Goal: Task Accomplishment & Management: Manage account settings

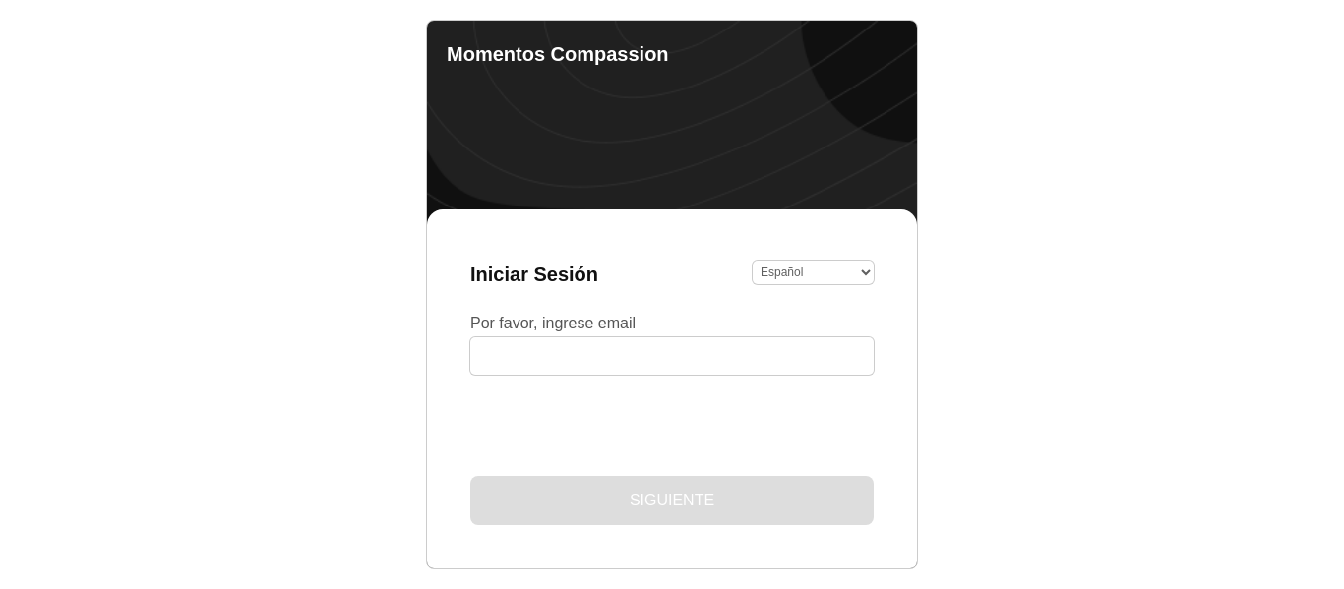
select select "es"
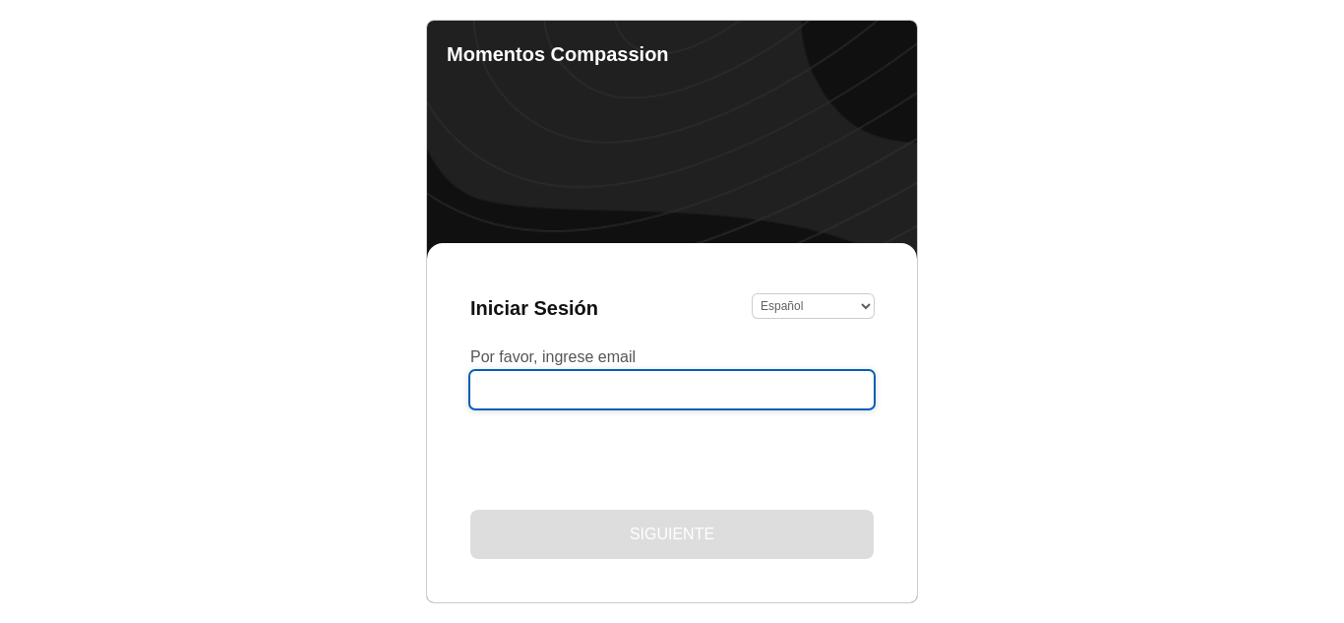
click at [539, 399] on input "Por favor, ingrese email" at bounding box center [671, 389] width 403 height 37
type input "[PERSON_NAME][EMAIL_ADDRESS][PERSON_NAME][DOMAIN_NAME]"
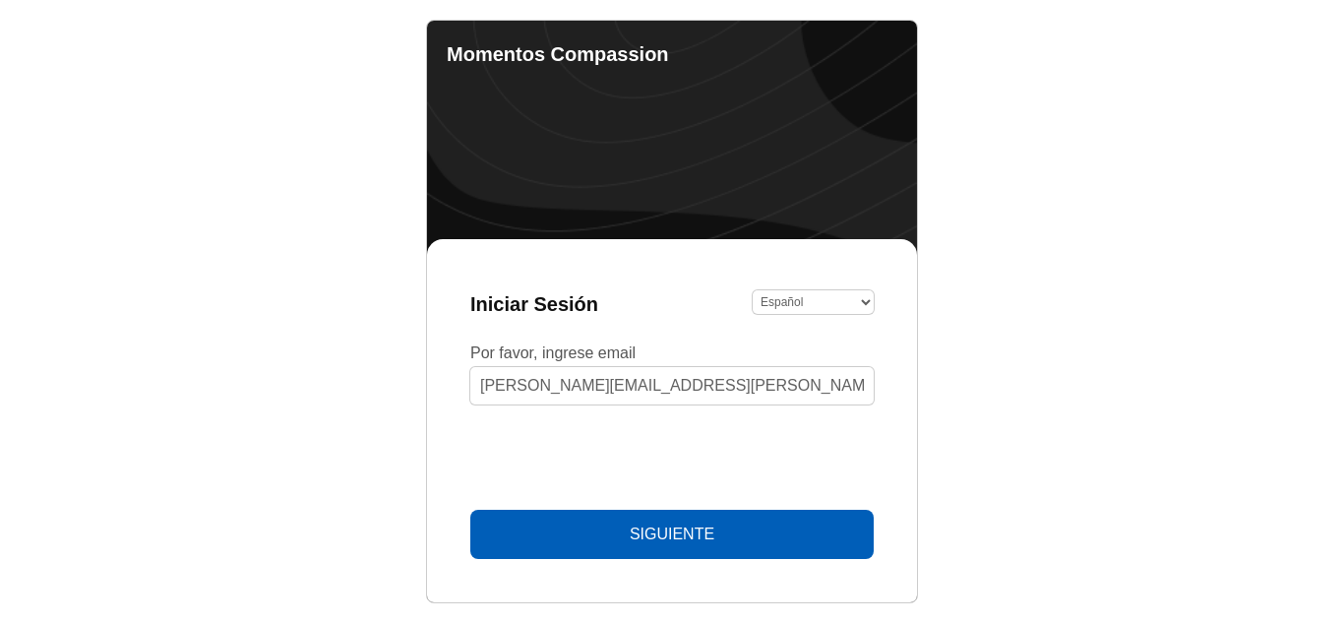
click at [734, 518] on button "Siguiente" at bounding box center [671, 534] width 403 height 49
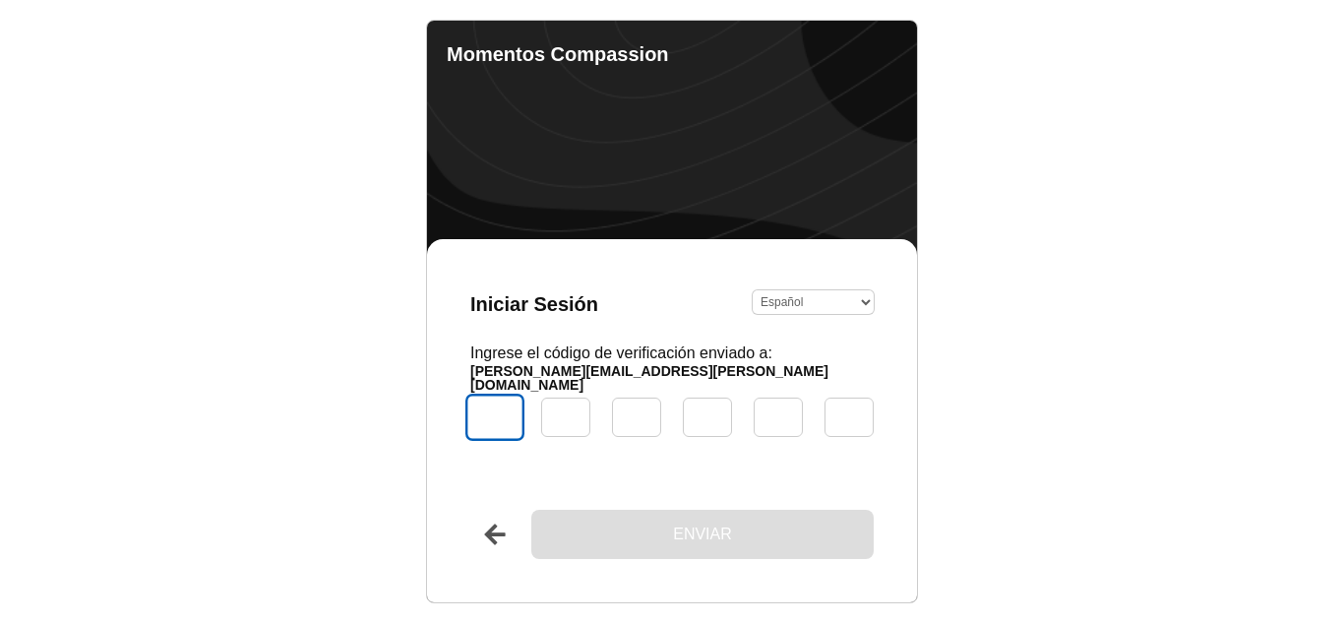
click at [500, 411] on input "Código" at bounding box center [494, 417] width 59 height 47
type input "2"
type input "1"
type input "6"
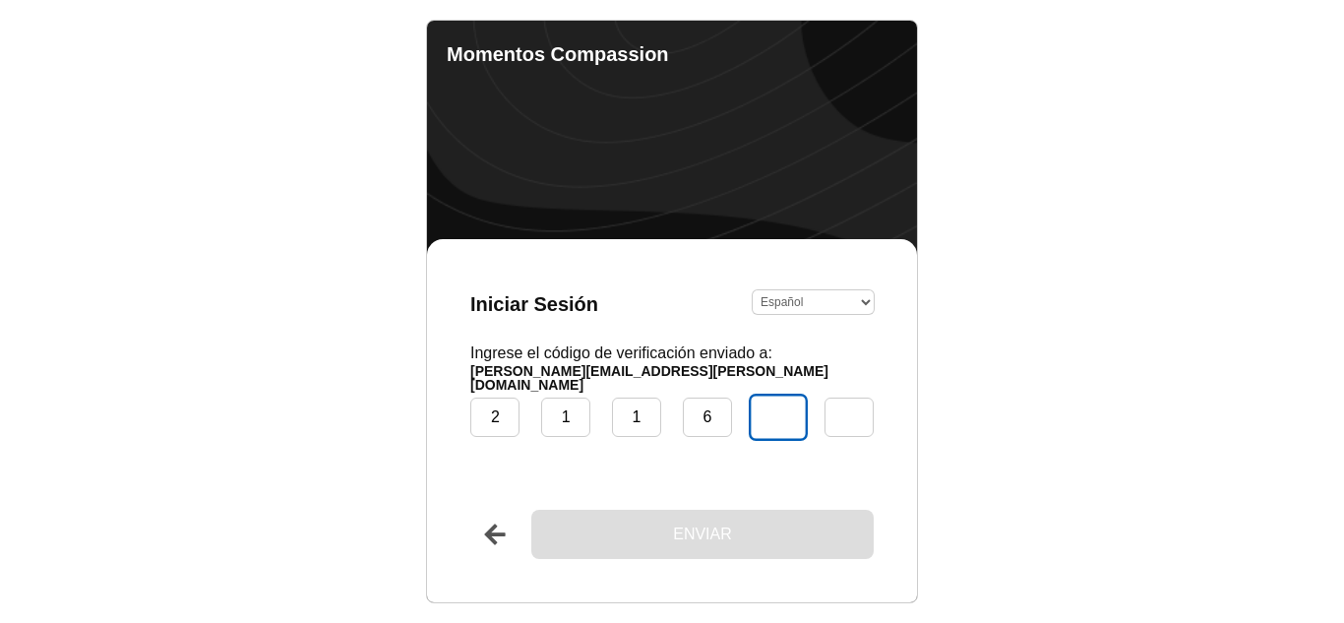
type input "0"
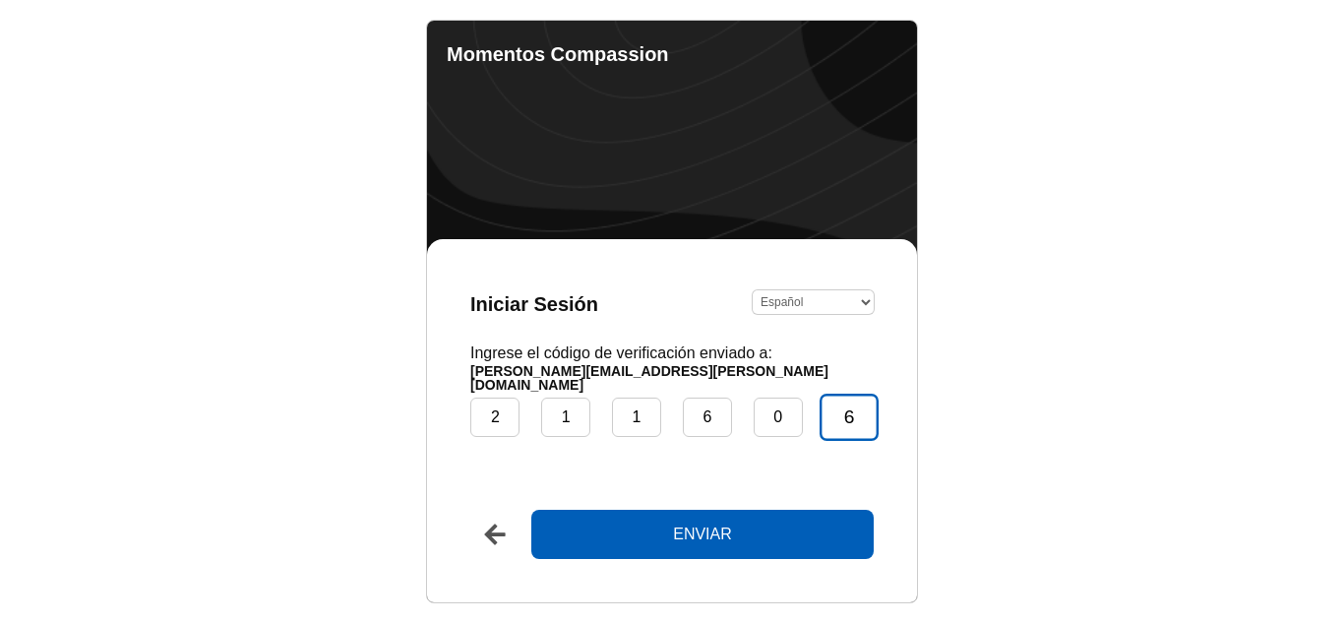
type input "6"
click at [531, 510] on button "Enviar" at bounding box center [702, 534] width 342 height 49
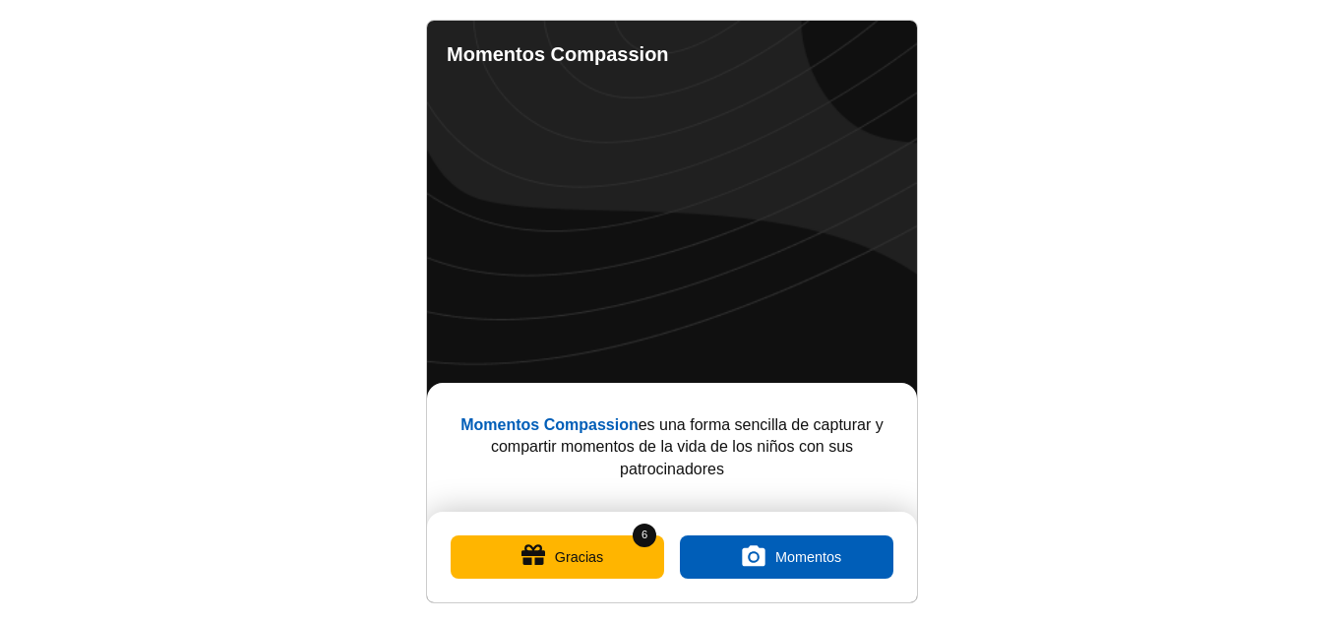
click at [619, 552] on button "Gracias" at bounding box center [558, 556] width 214 height 43
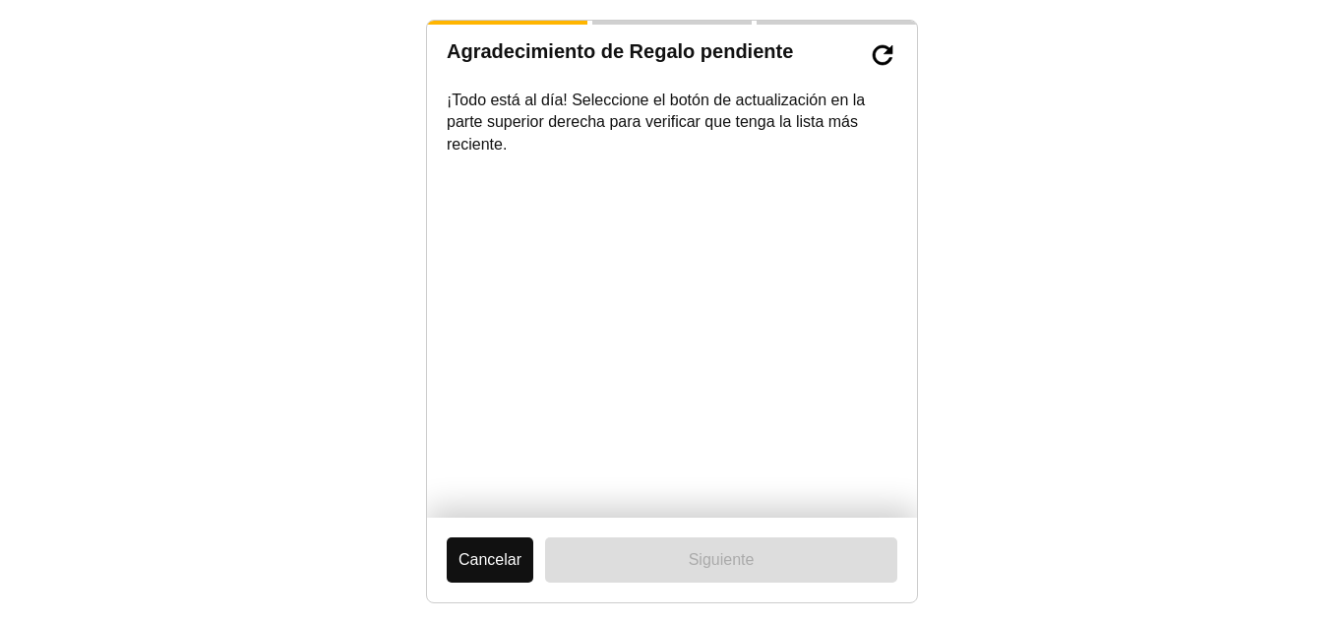
click at [493, 563] on button "Cancelar" at bounding box center [490, 559] width 87 height 45
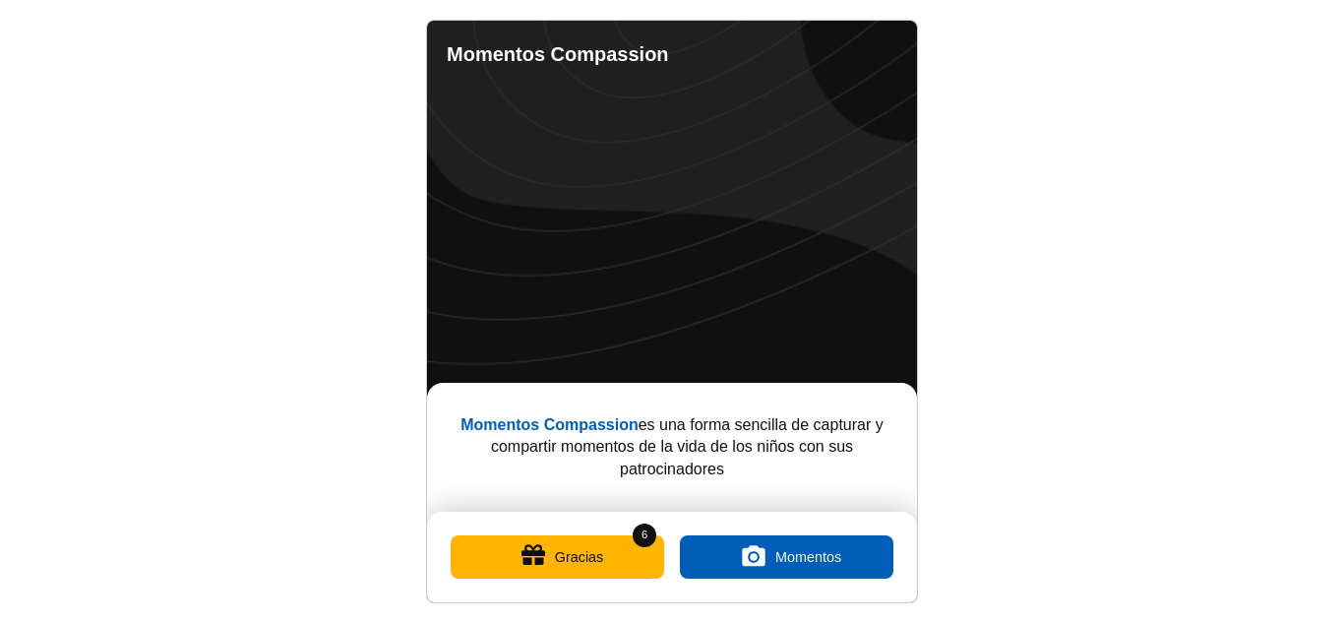
click at [812, 51] on link "Completed Moments" at bounding box center [807, 52] width 24 height 24
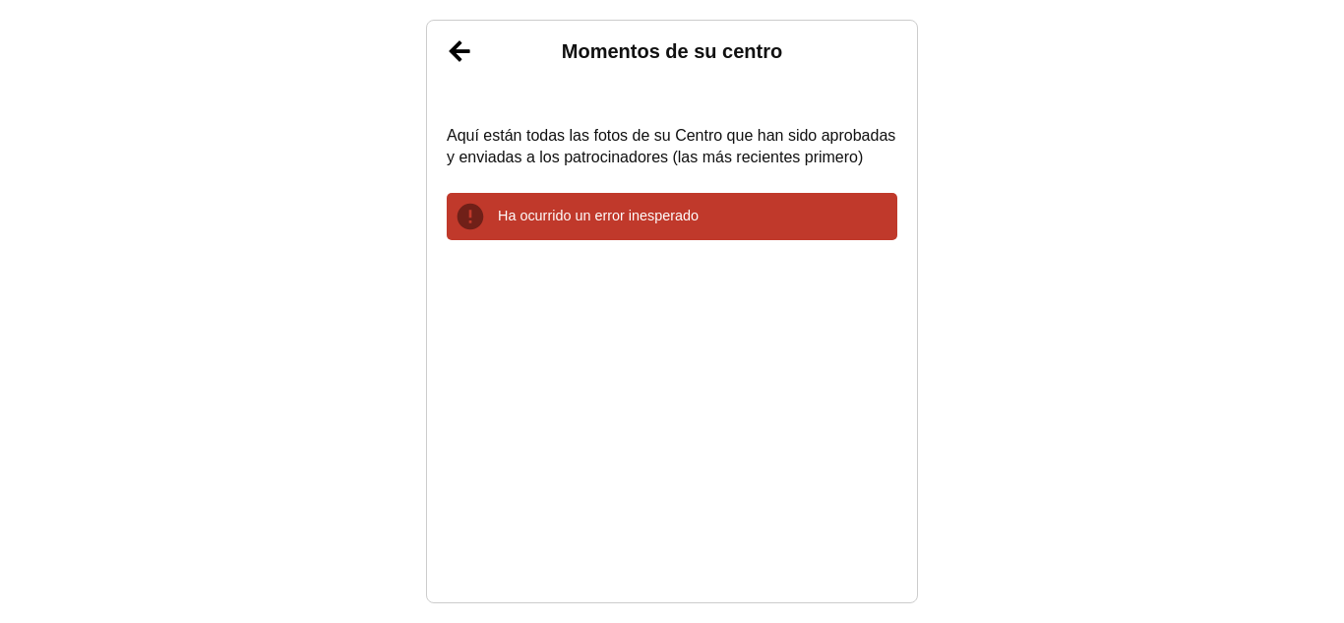
click at [471, 60] on link "Atrás" at bounding box center [459, 51] width 49 height 49
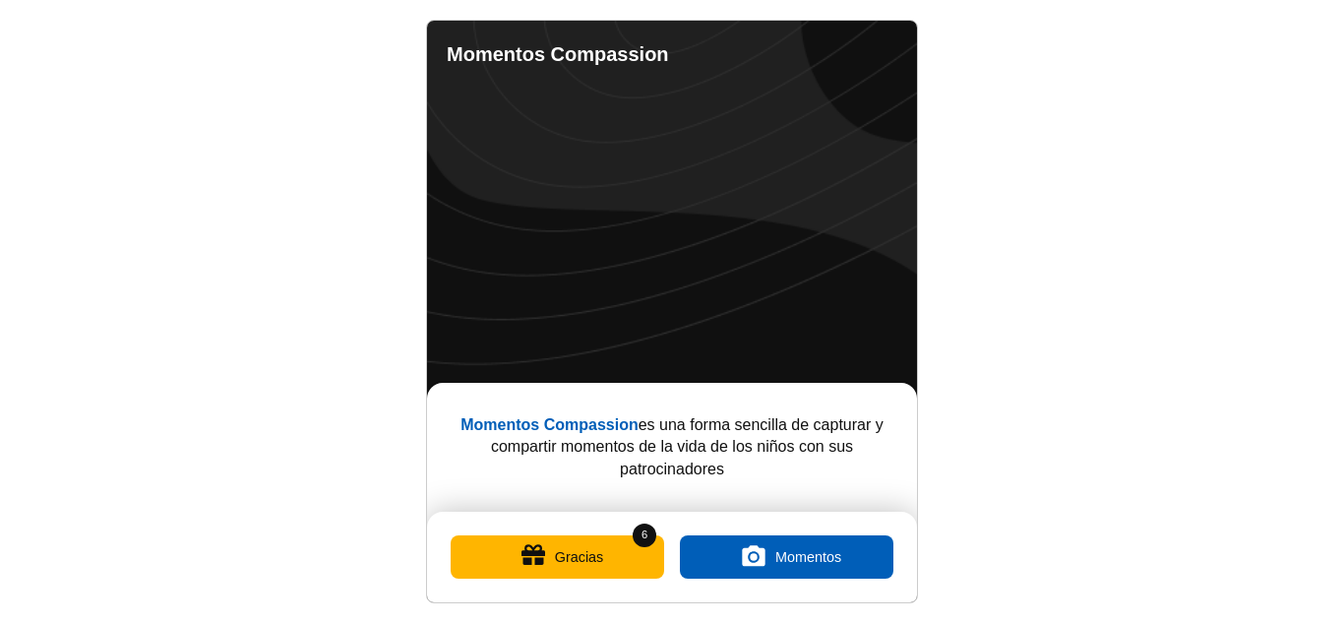
click at [889, 52] on link "Ajustes" at bounding box center [886, 52] width 24 height 24
select select "es"
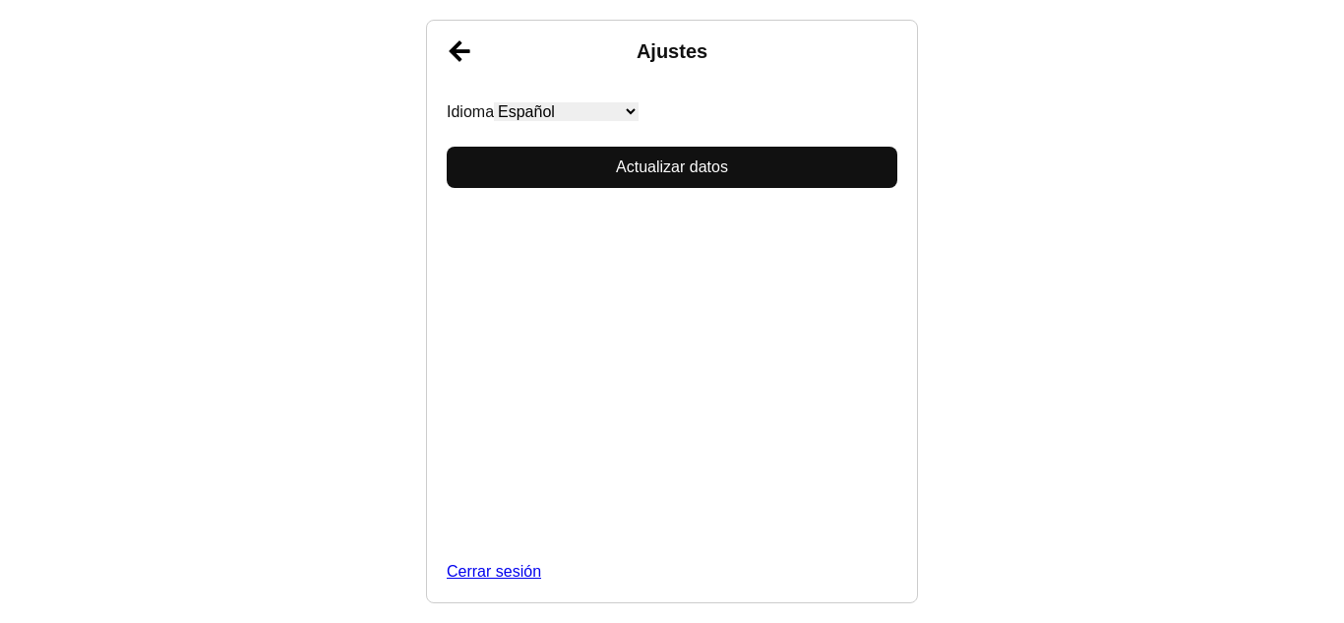
click at [745, 162] on button "Actualizar datos" at bounding box center [672, 167] width 451 height 41
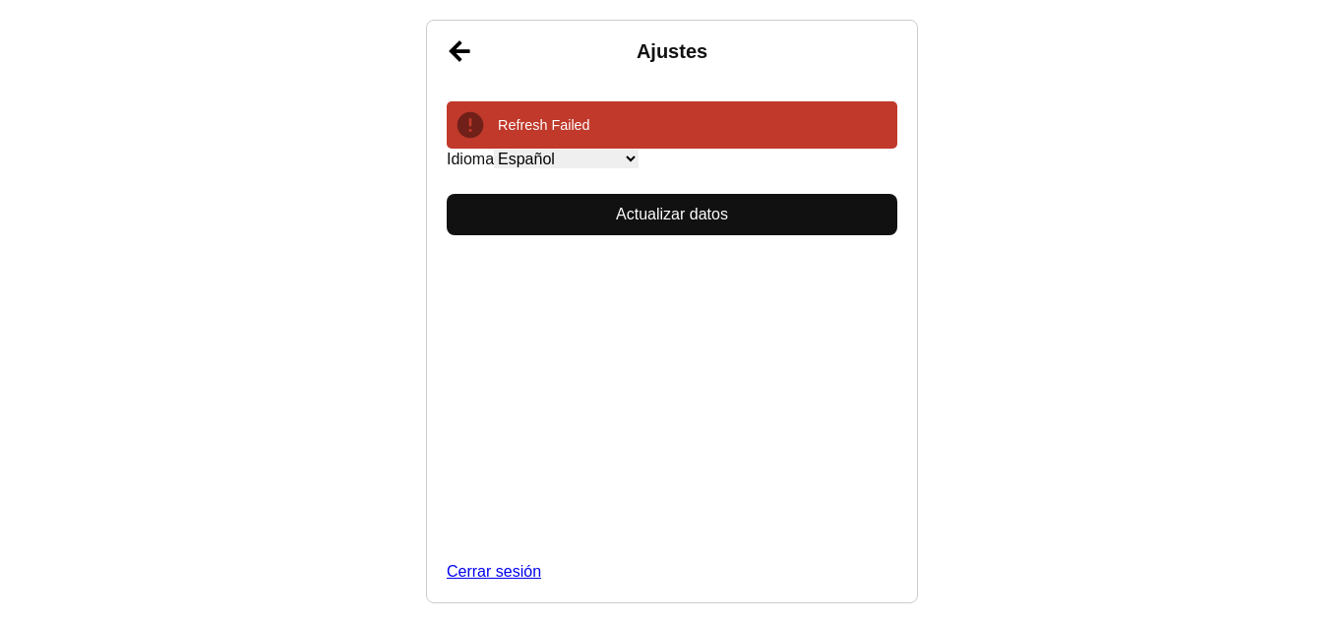
click at [697, 210] on button "Actualizar datos" at bounding box center [672, 214] width 451 height 41
click at [629, 154] on select "English Español Français አማርኛ ဗမာ bahasa Indonesia Oromiffa Português සිංහල Kis…" at bounding box center [566, 159] width 145 height 19
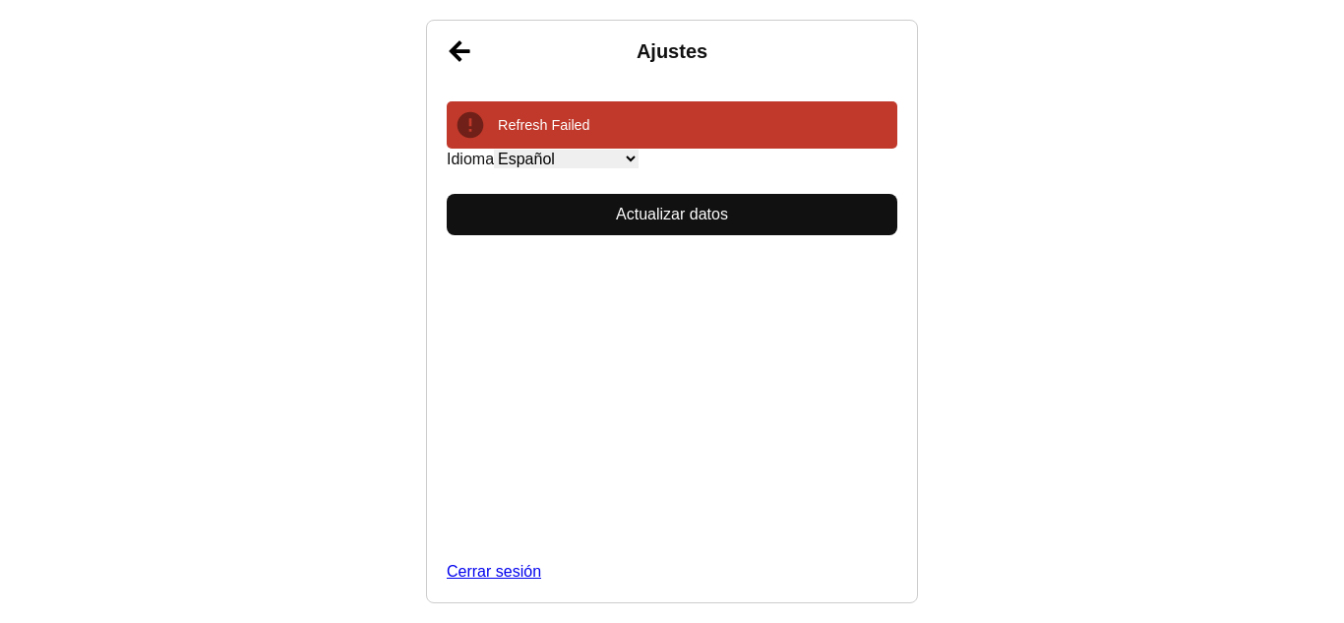
click at [494, 150] on select "English Español Français አማርኛ ဗမာ bahasa Indonesia Oromiffa Português සිංහල Kis…" at bounding box center [566, 159] width 145 height 19
click at [635, 217] on button "Actualizar datos" at bounding box center [672, 214] width 451 height 41
click at [458, 59] on link "Atrás" at bounding box center [459, 51] width 49 height 49
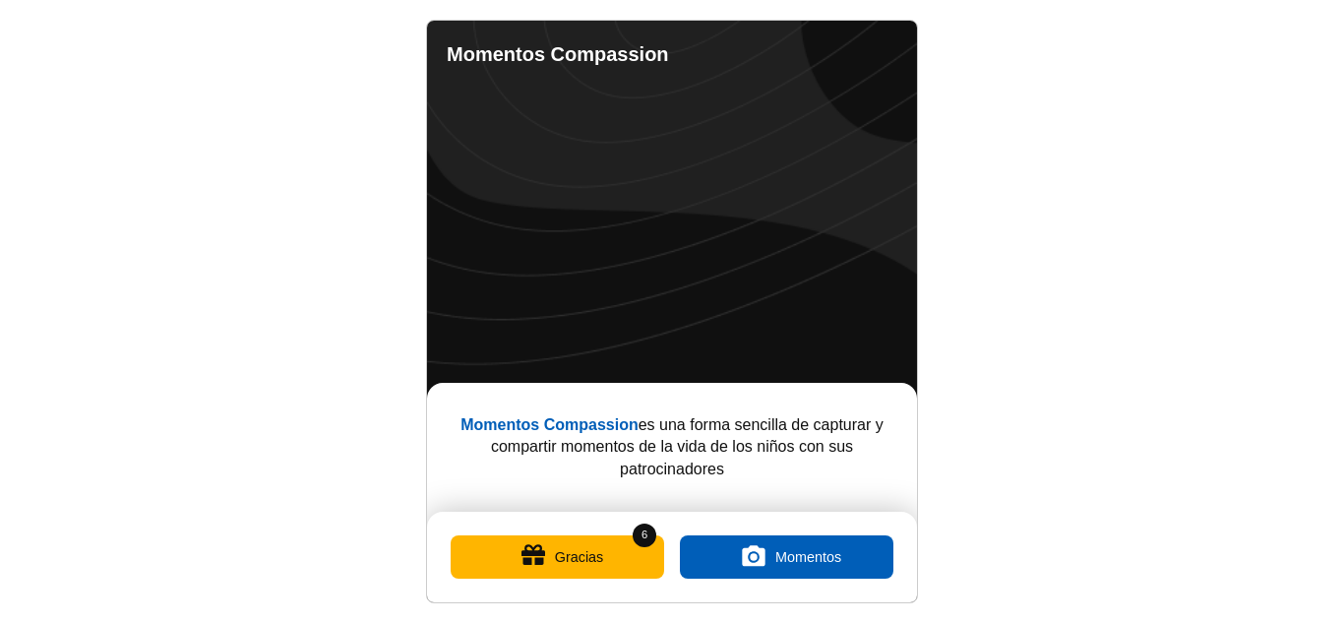
click at [842, 50] on link "Contacto" at bounding box center [846, 52] width 24 height 24
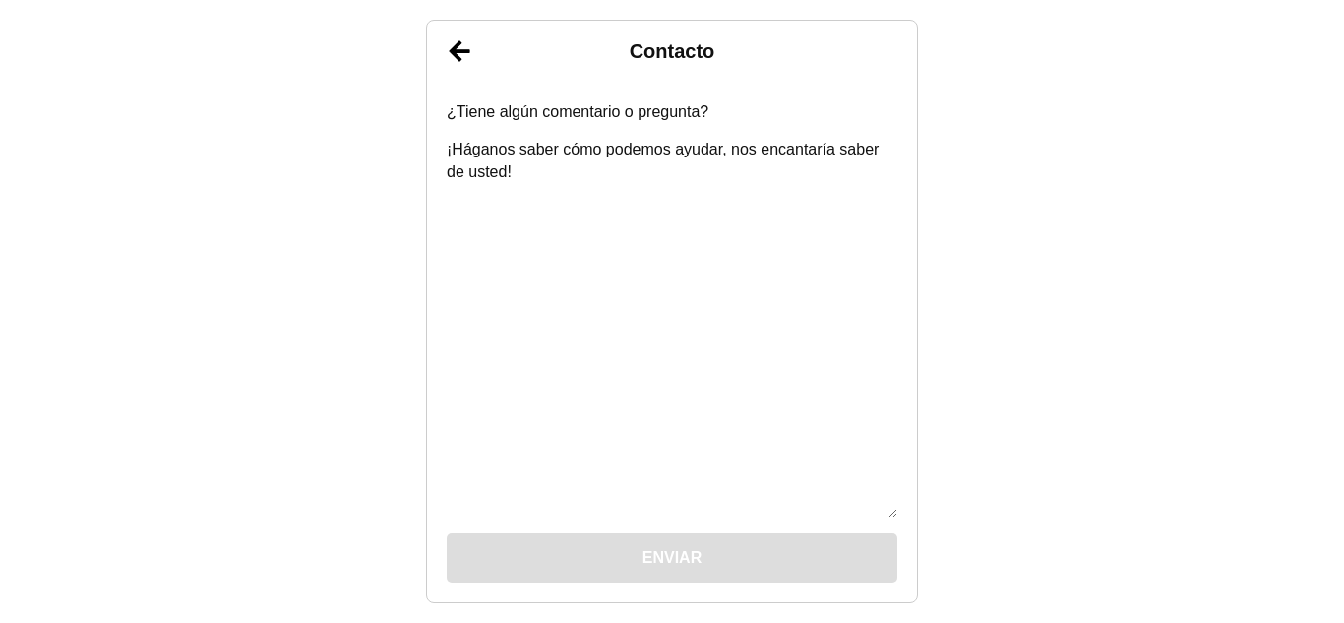
click at [458, 44] on link "Atrás" at bounding box center [459, 51] width 49 height 49
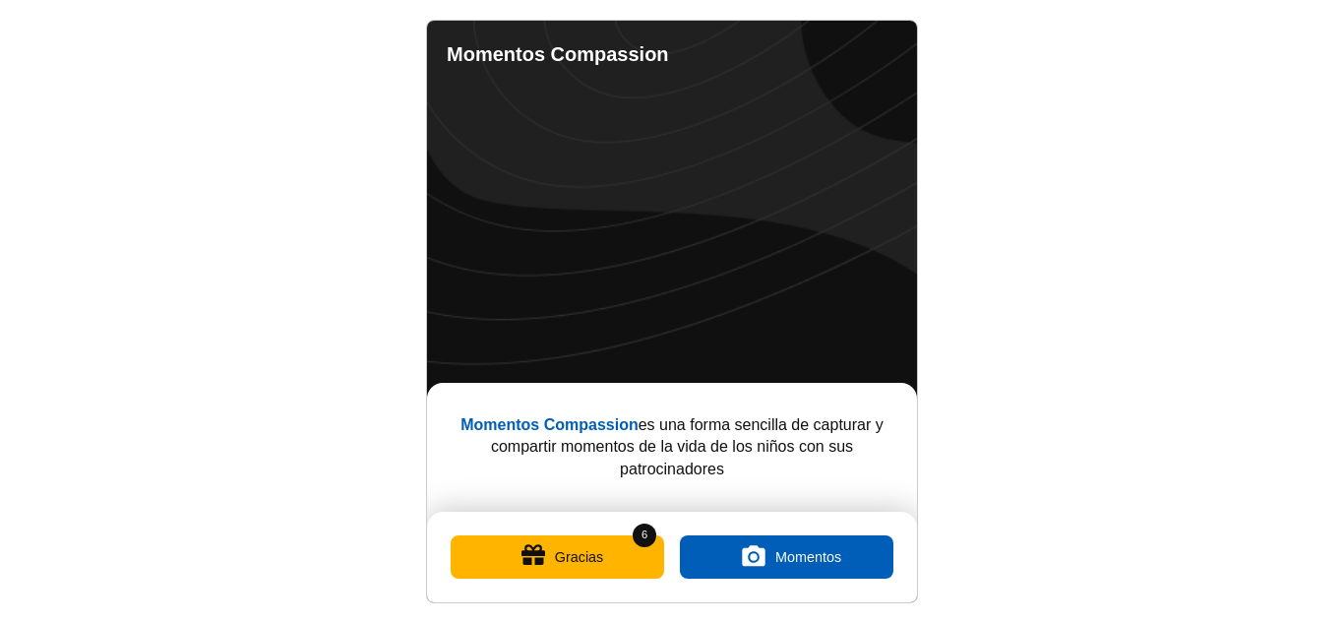
click at [813, 49] on link "Completed Moments" at bounding box center [807, 52] width 24 height 24
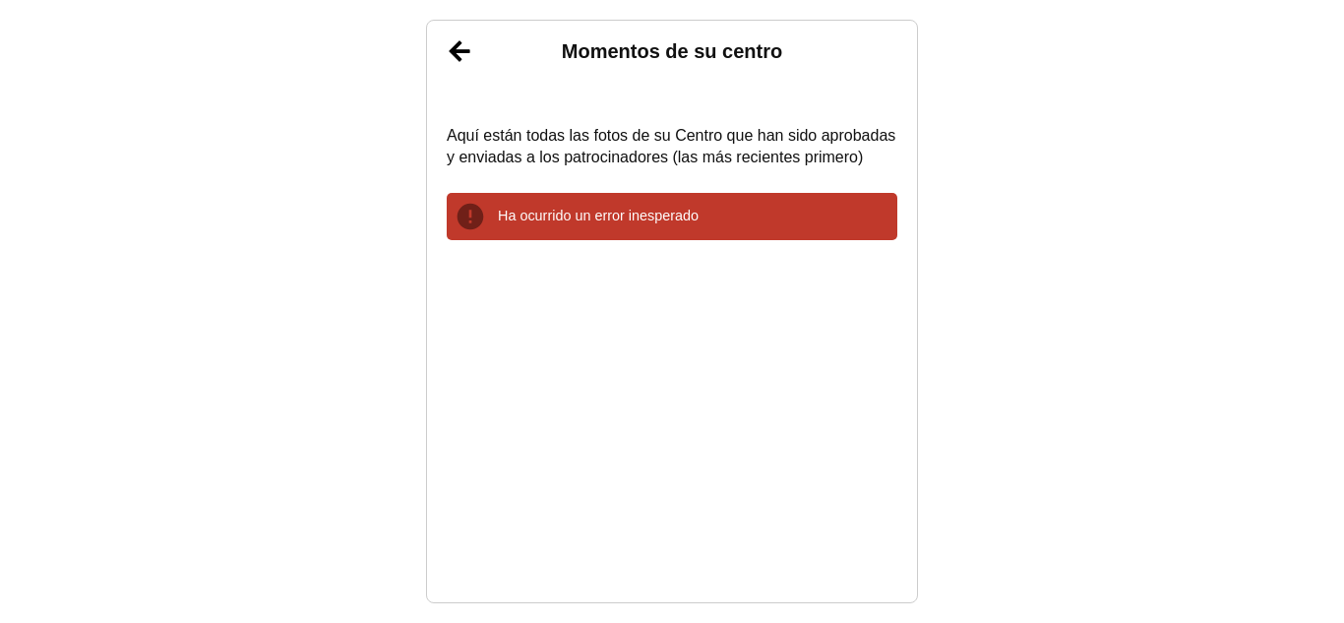
click at [478, 47] on link "Atrás" at bounding box center [459, 51] width 49 height 49
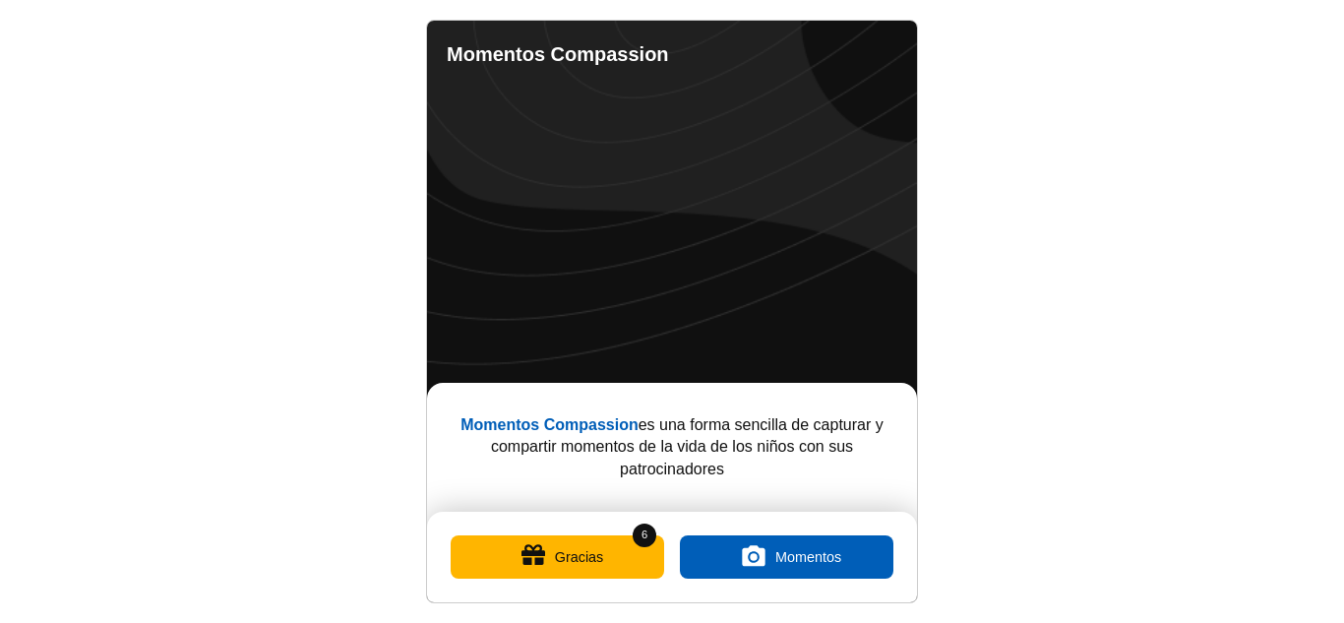
click at [600, 549] on button "Gracias" at bounding box center [558, 556] width 214 height 43
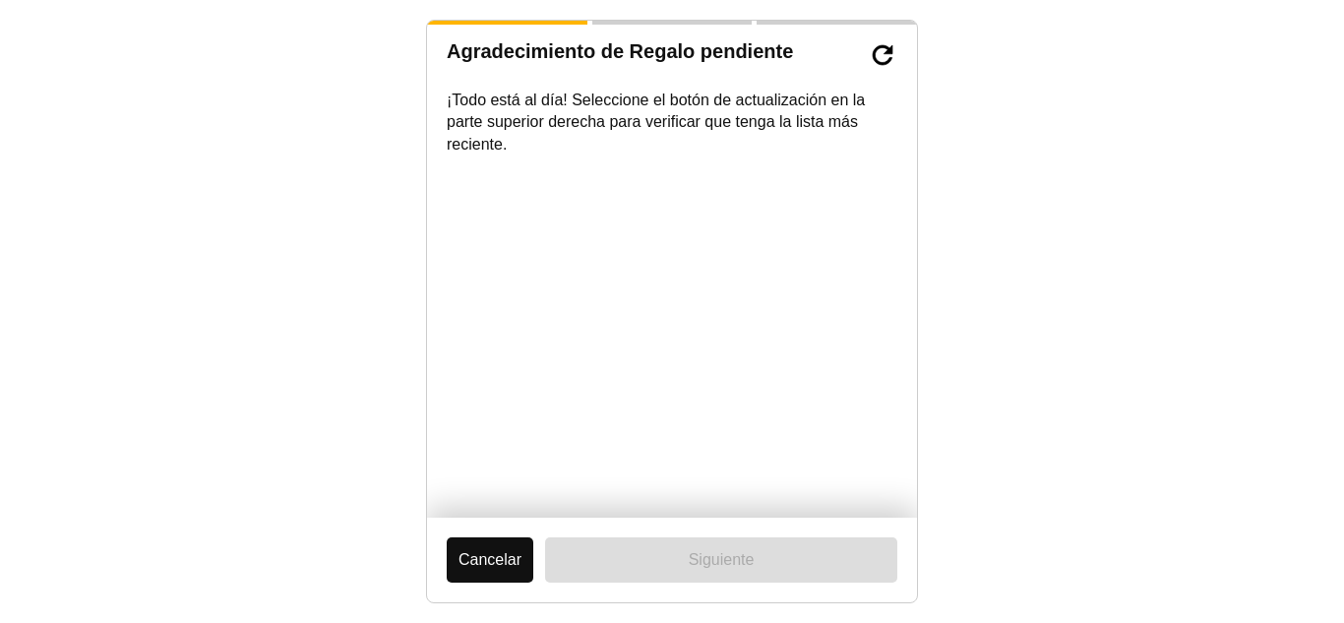
click at [482, 568] on button "Cancelar" at bounding box center [490, 559] width 87 height 45
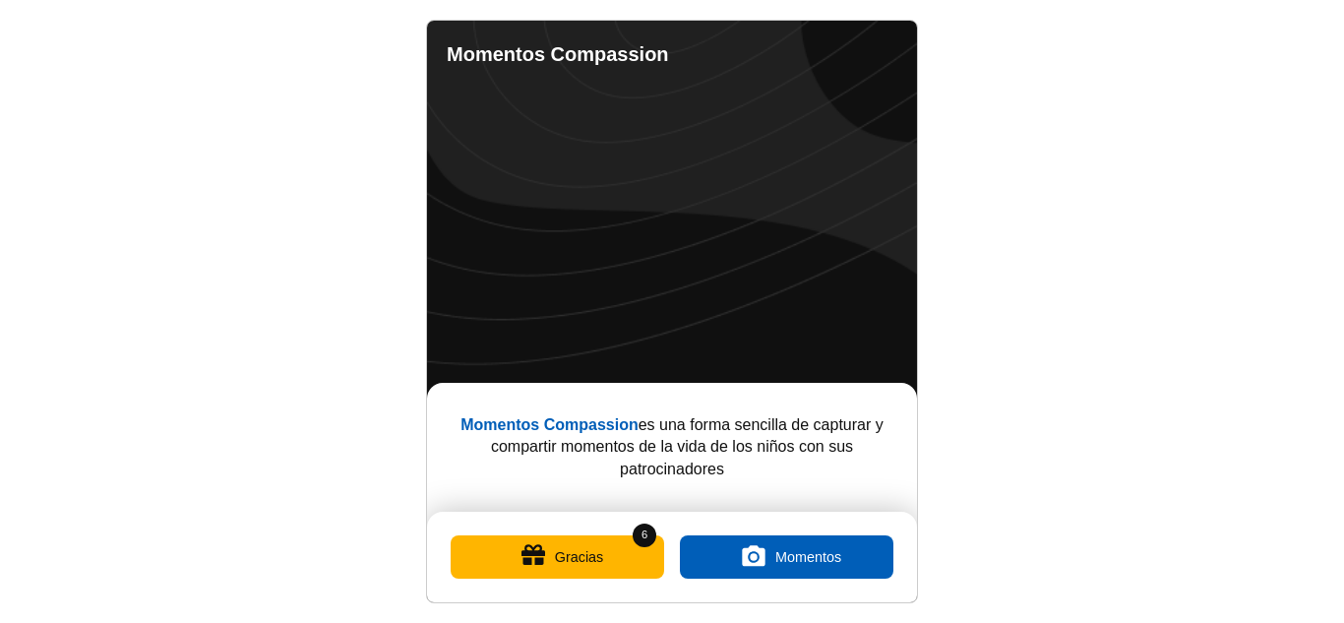
click at [594, 536] on button "Gracias" at bounding box center [558, 556] width 214 height 43
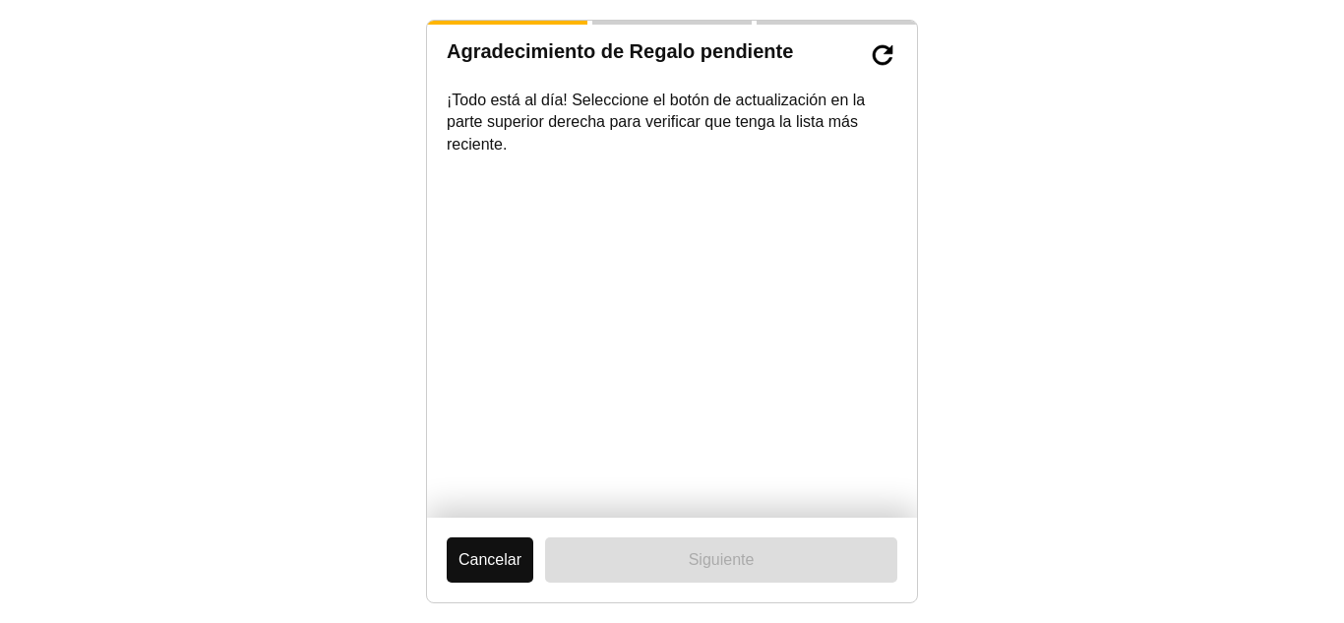
click at [514, 561] on button "Cancelar" at bounding box center [490, 559] width 87 height 45
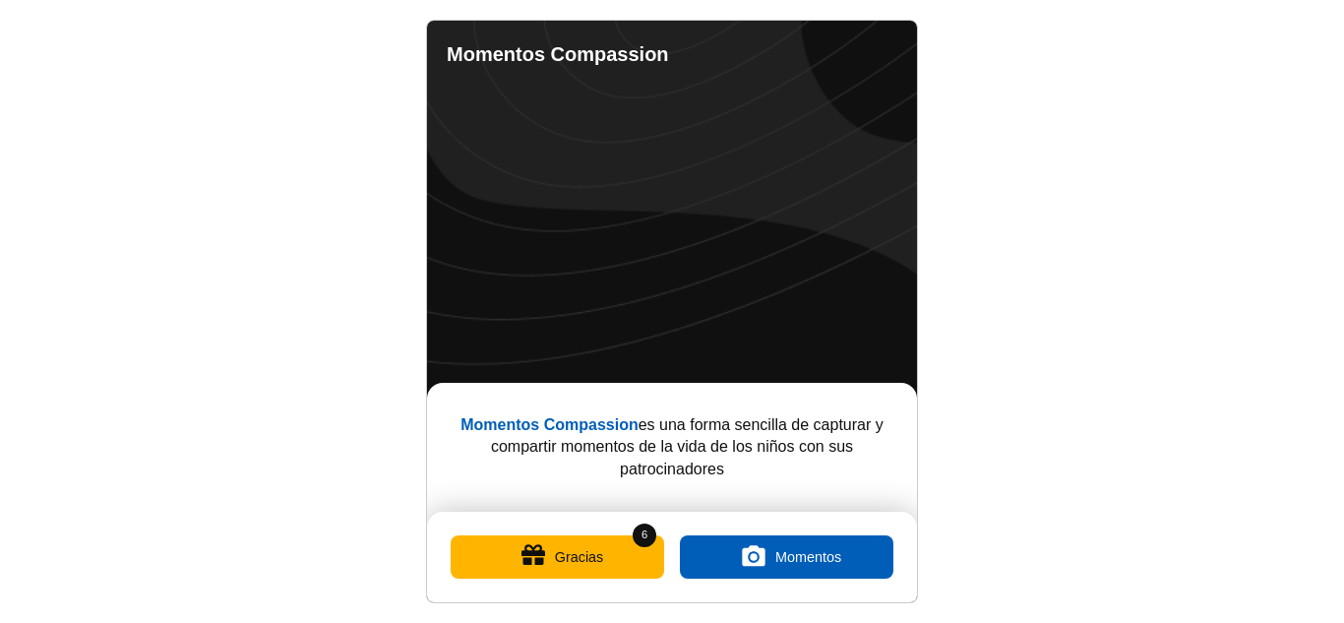
click at [791, 547] on label "Momentos" at bounding box center [787, 556] width 214 height 43
click at [786, 557] on input "Momentos" at bounding box center [786, 557] width 0 height 0
click at [891, 41] on link "Ajustes" at bounding box center [886, 52] width 24 height 24
select select "es"
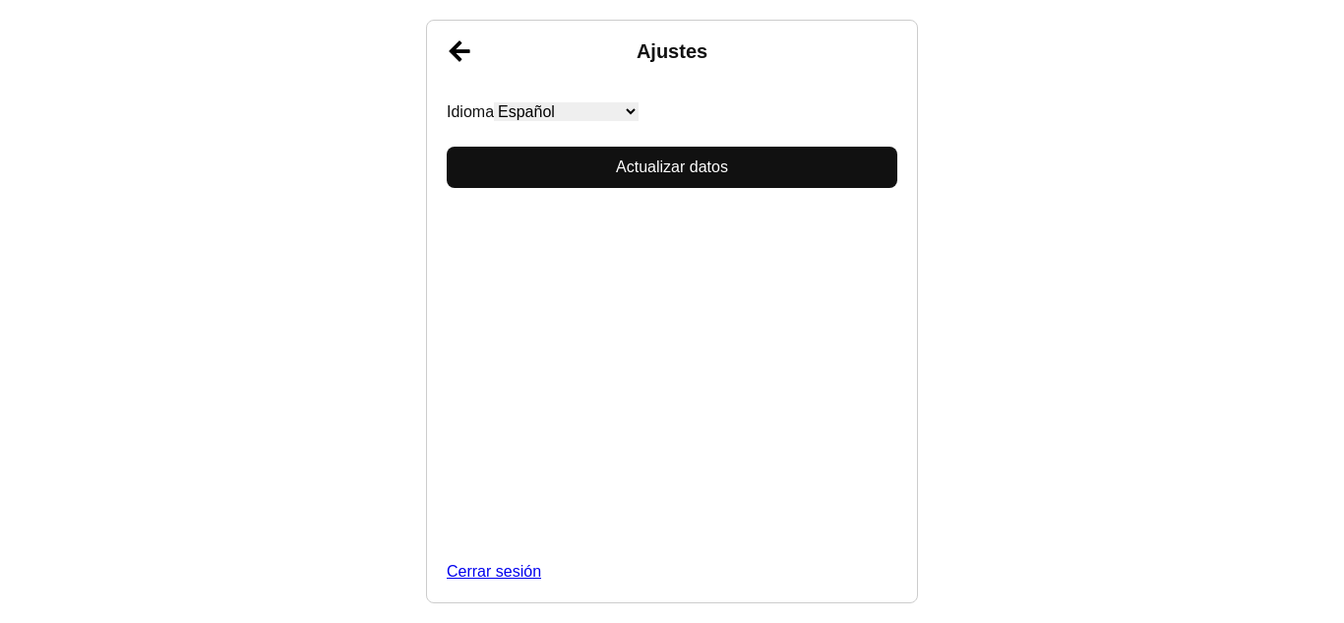
click at [679, 561] on link "Cerrar sesión" at bounding box center [672, 572] width 451 height 22
select select "es"
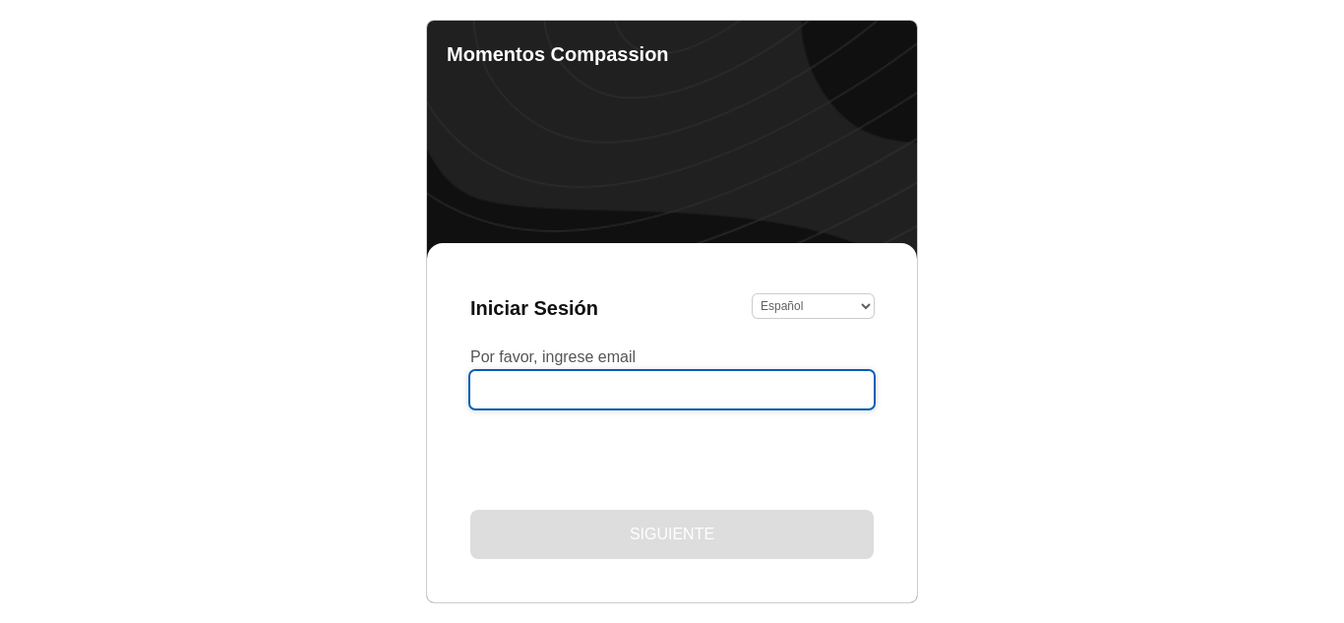
click at [578, 396] on input "Por favor, ingrese email" at bounding box center [671, 389] width 403 height 37
type input "eneyda.alarcon@hotmail.es"
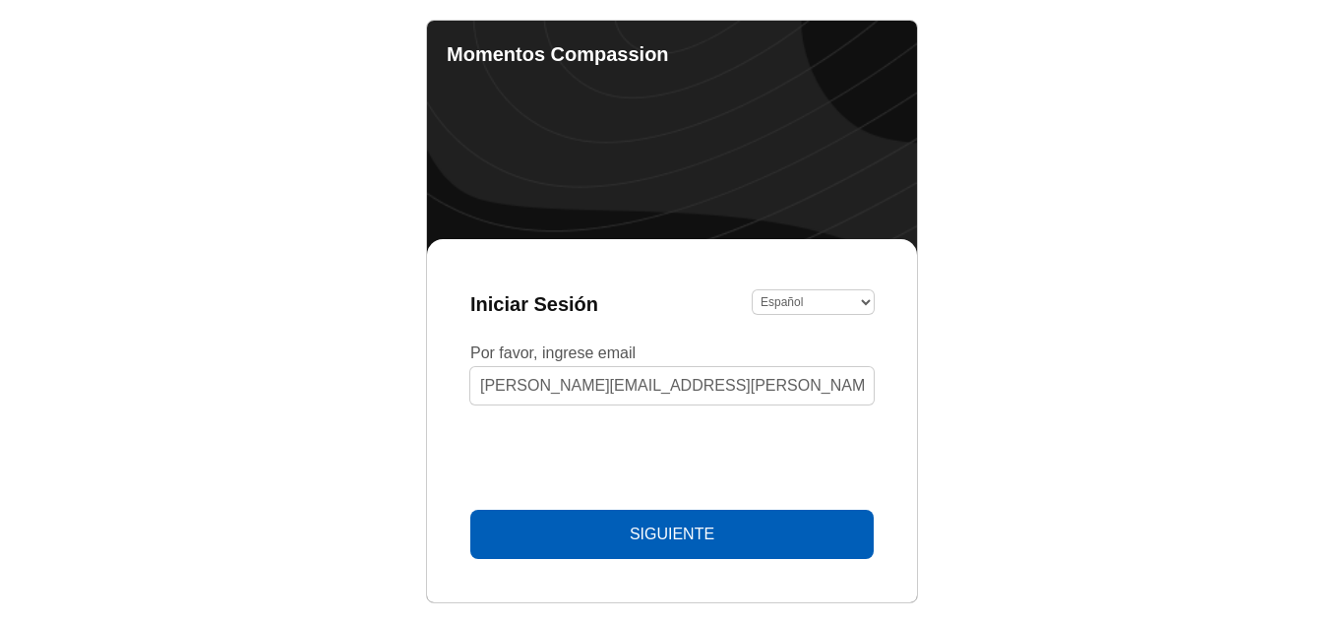
click at [714, 536] on span "Siguiente" at bounding box center [672, 534] width 85 height 18
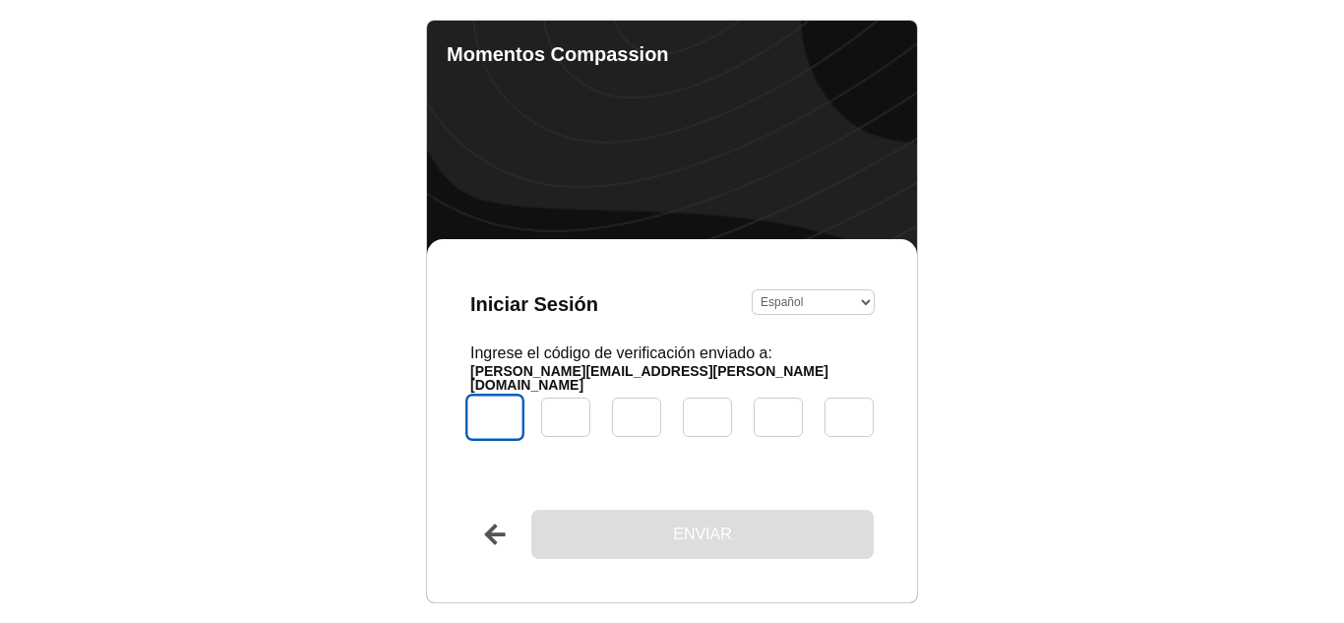
click at [504, 414] on input "Código" at bounding box center [494, 417] width 59 height 47
type input "0"
type input "3"
type input "8"
type input "4"
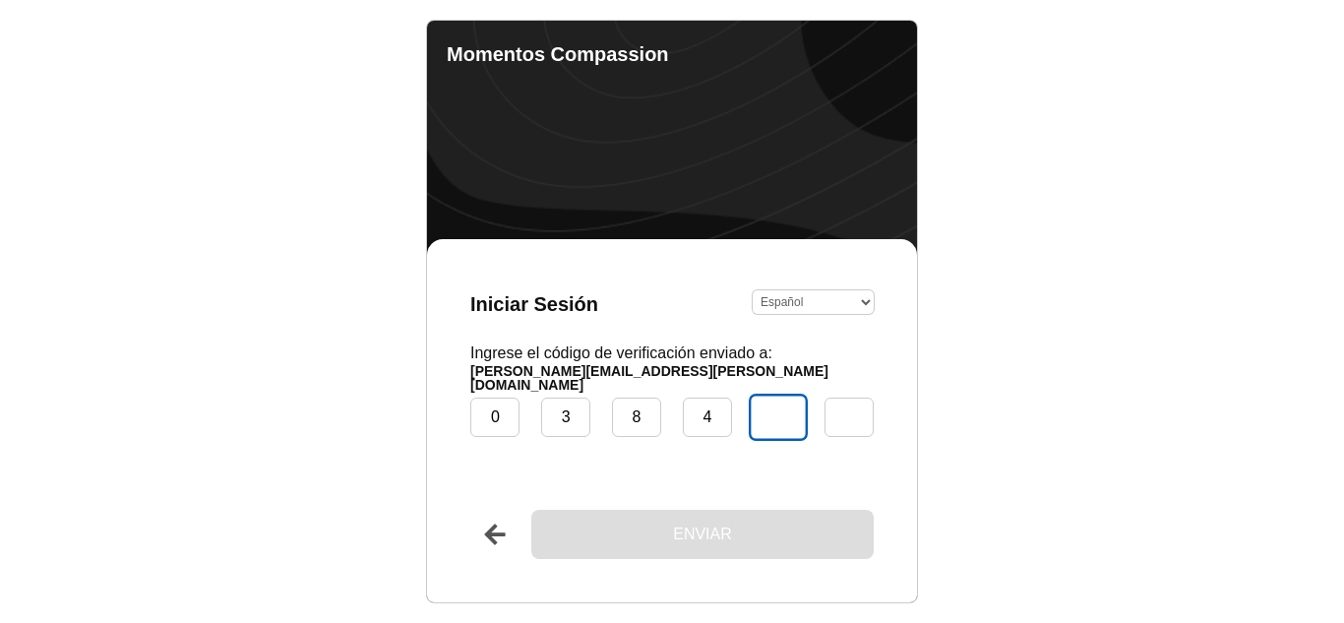
type input "4"
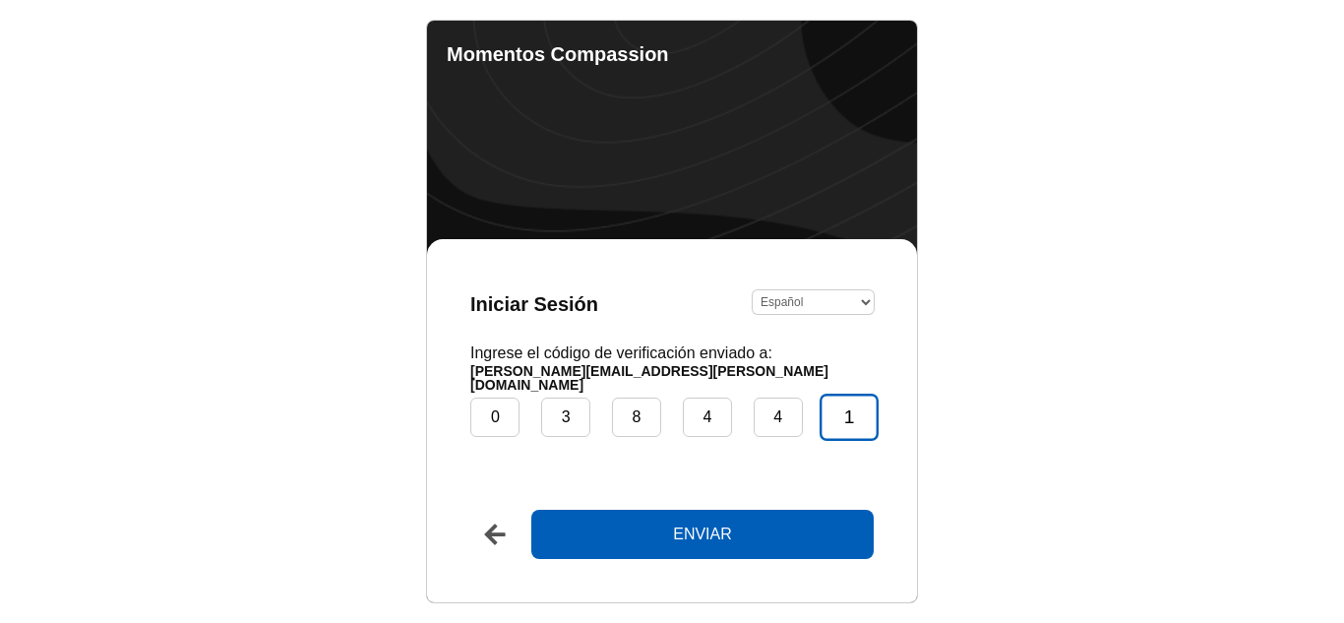
type input "1"
click at [531, 510] on button "Enviar" at bounding box center [702, 534] width 342 height 49
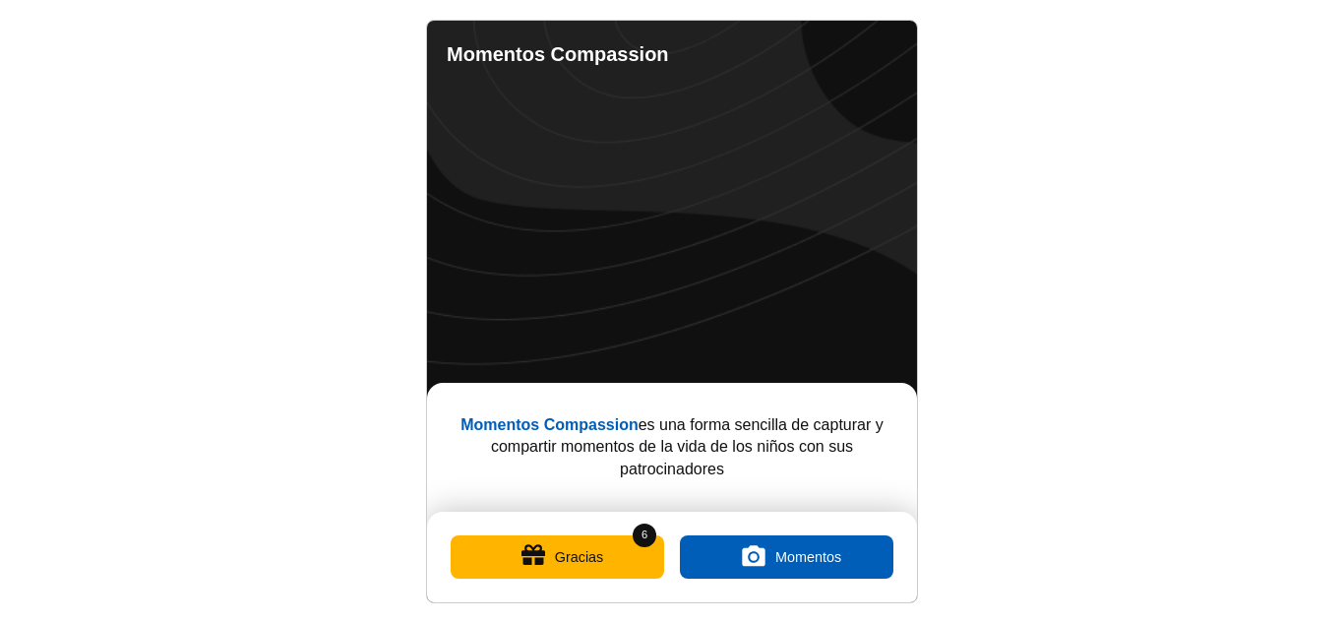
click at [568, 564] on button "Gracias" at bounding box center [558, 556] width 214 height 43
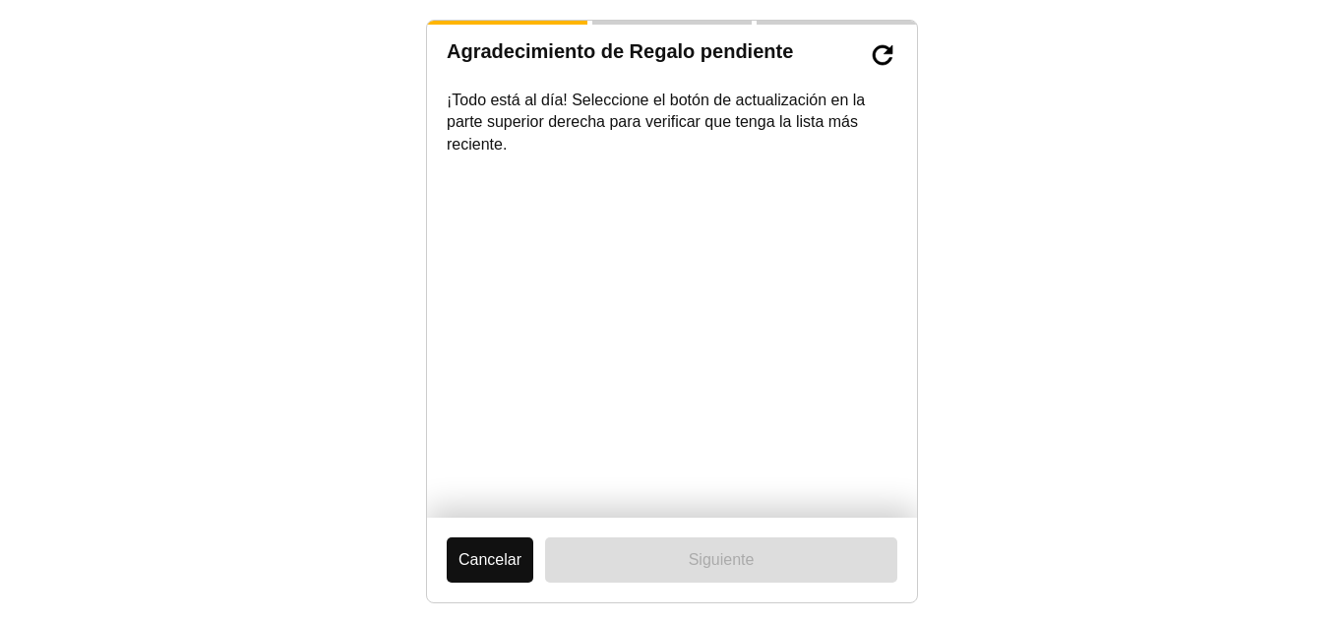
click at [484, 570] on button "Cancelar" at bounding box center [490, 559] width 87 height 45
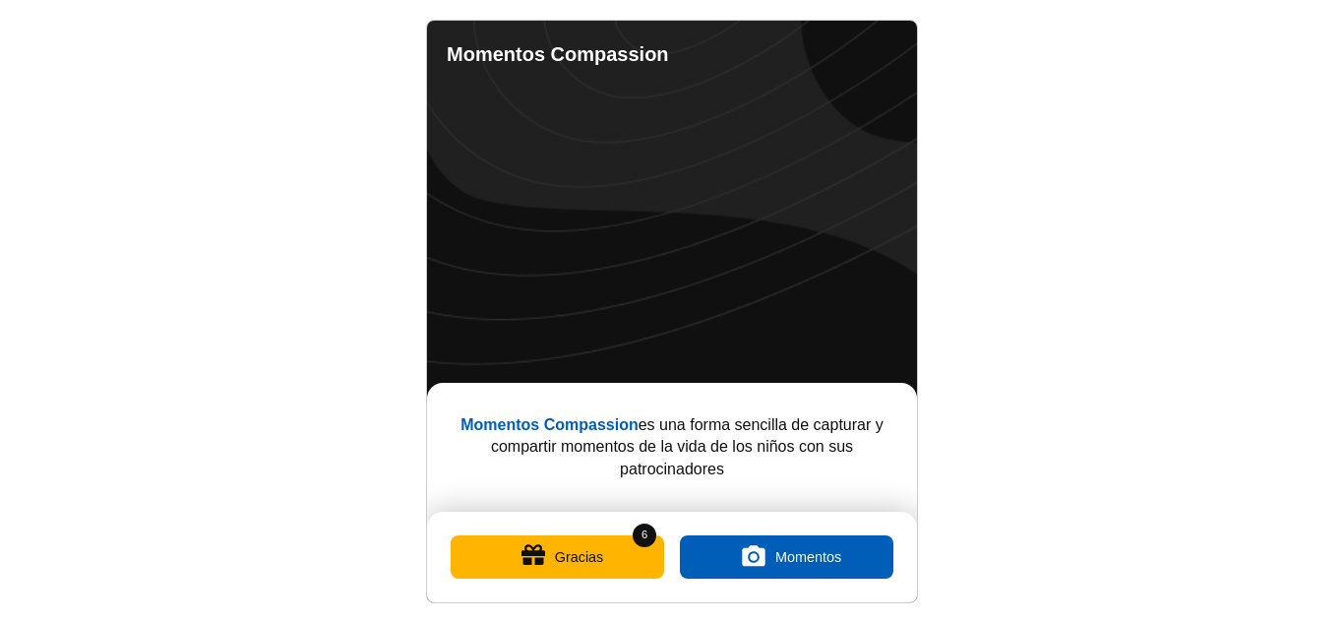
click at [807, 56] on link "Completed Moments" at bounding box center [807, 52] width 24 height 24
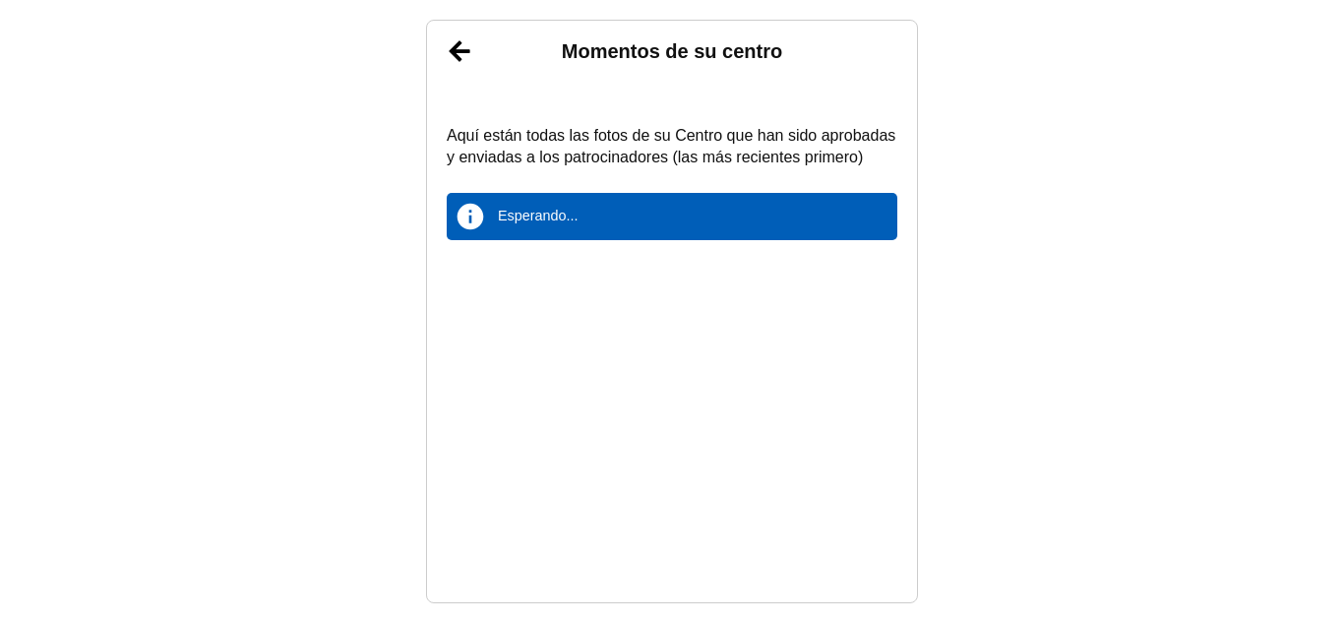
click at [807, 56] on h1 "Momentos de su centro" at bounding box center [672, 51] width 490 height 22
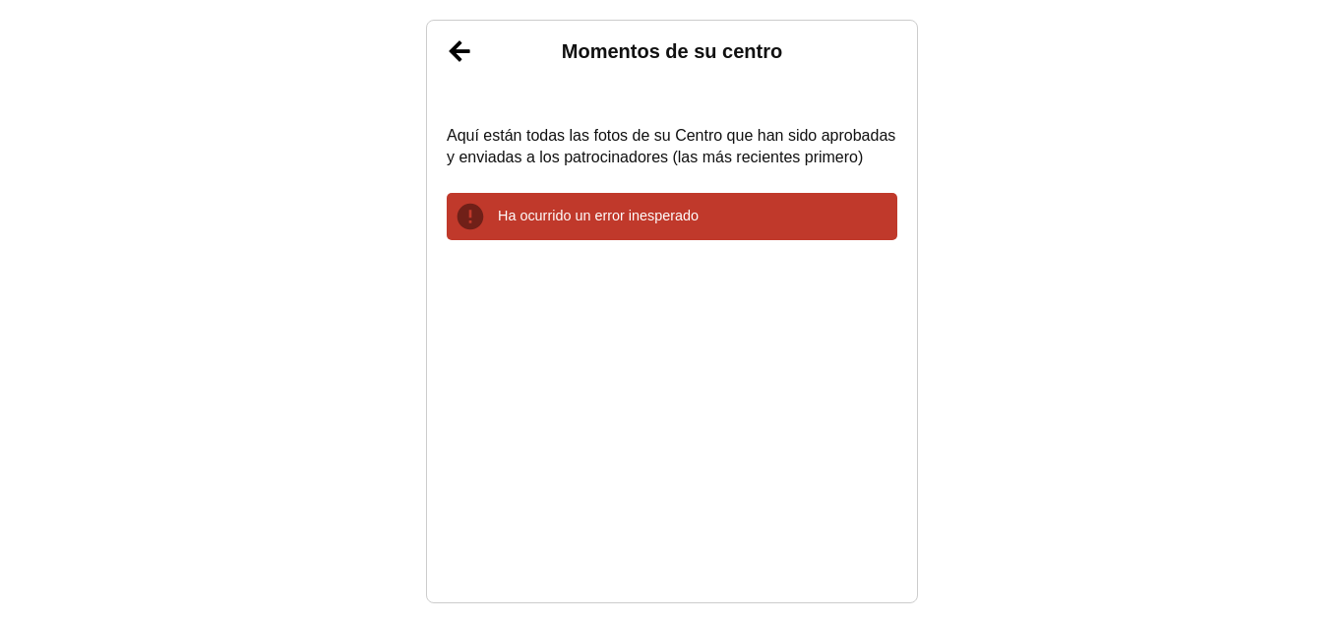
click at [624, 246] on div "Aquí están todas las fotos de su Centro que han sido aprobadas y enviadas a los…" at bounding box center [672, 341] width 451 height 481
click at [617, 221] on p "Ha ocurrido un error inesperado" at bounding box center [694, 216] width 392 height 19
click at [458, 51] on link "Atrás" at bounding box center [459, 51] width 49 height 49
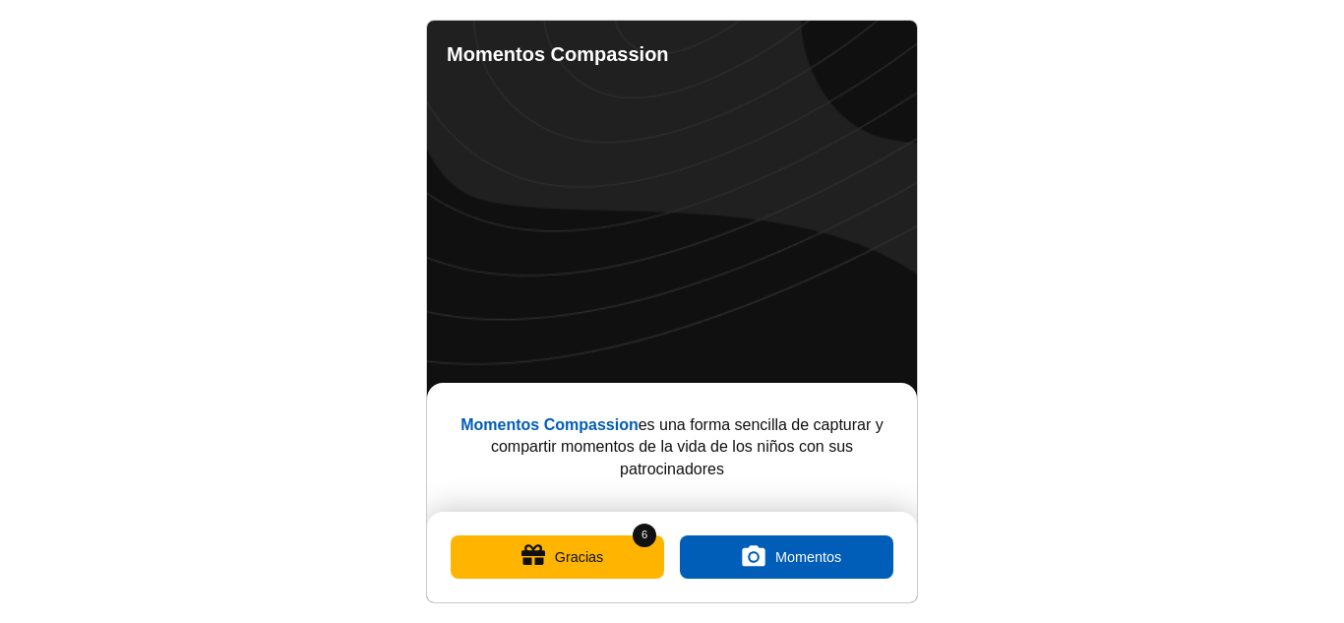
click at [603, 554] on button "Gracias" at bounding box center [558, 556] width 214 height 43
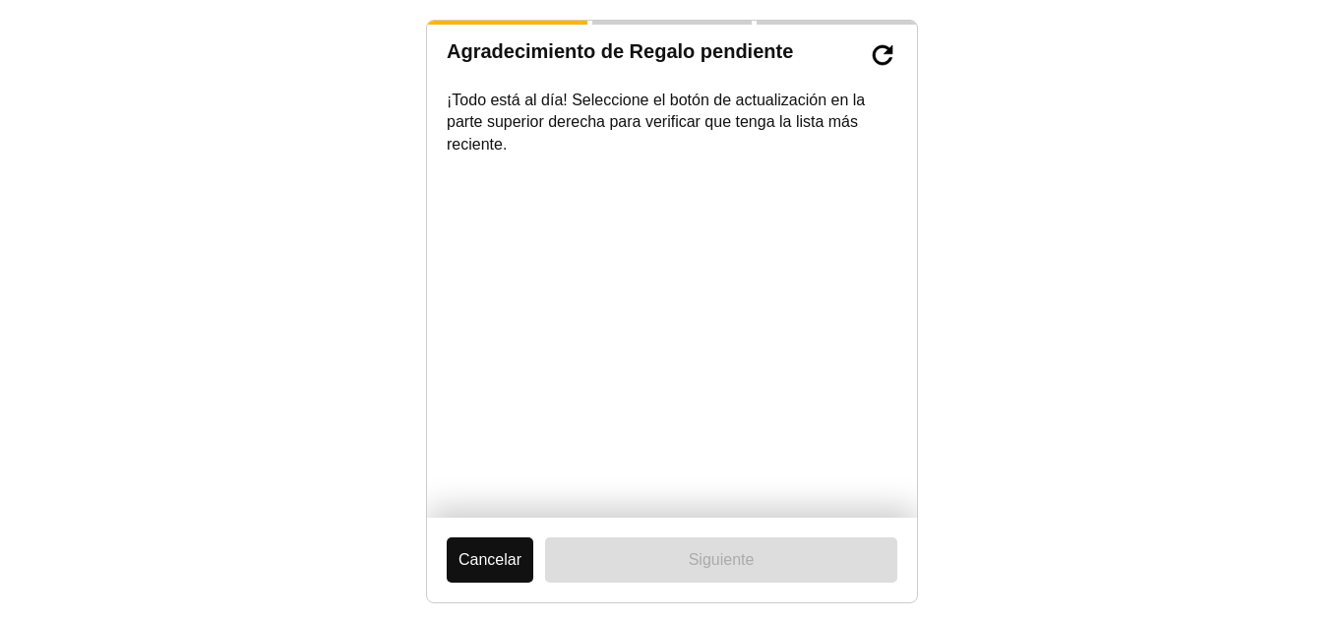
click at [491, 566] on button "Cancelar" at bounding box center [490, 559] width 87 height 45
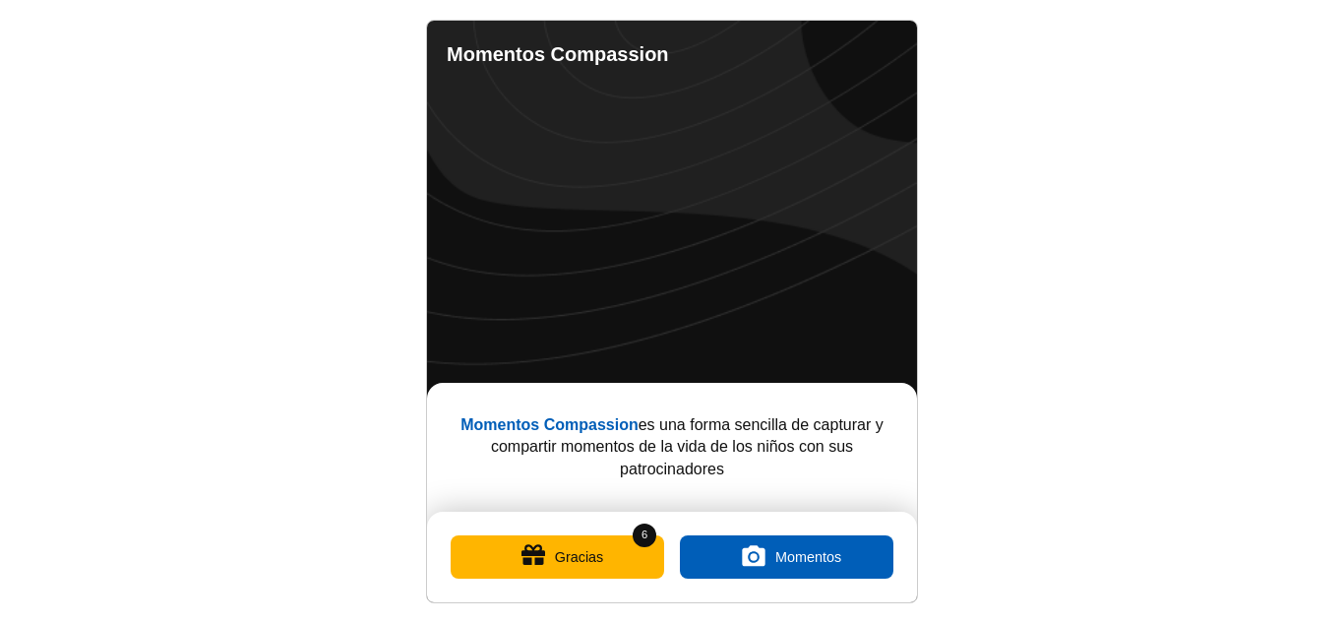
click at [876, 53] on link "Ajustes" at bounding box center [886, 52] width 24 height 24
select select "es"
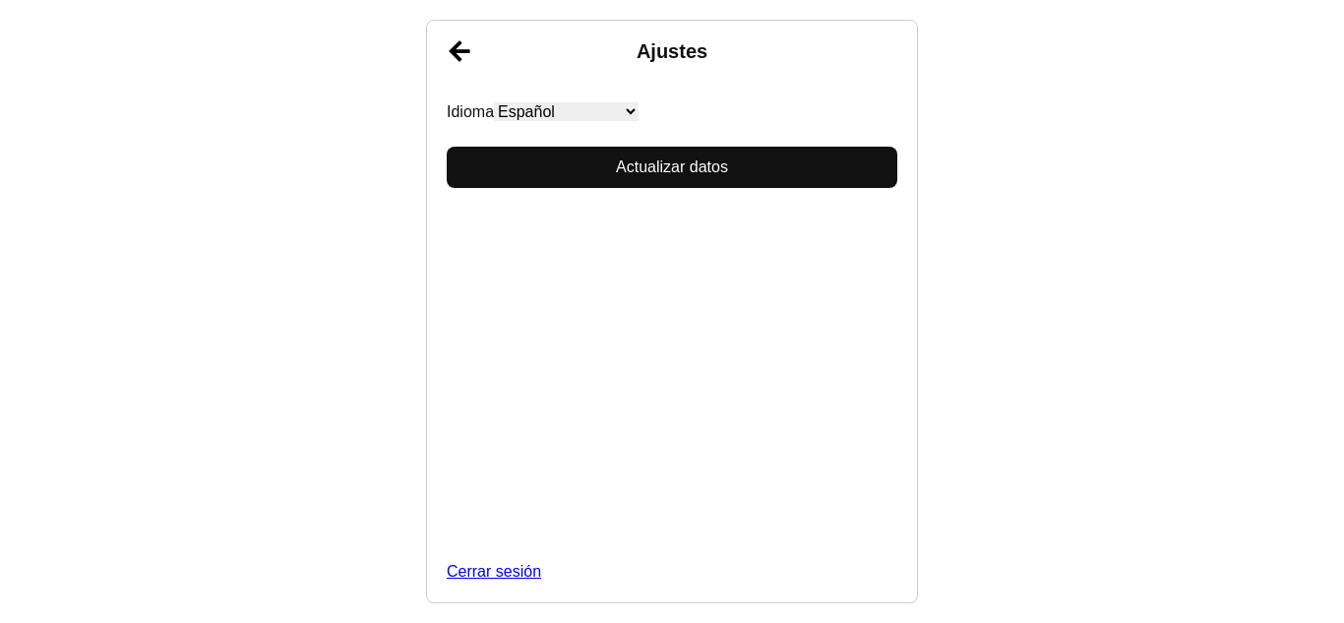
click at [703, 167] on button "Actualizar datos" at bounding box center [672, 167] width 451 height 41
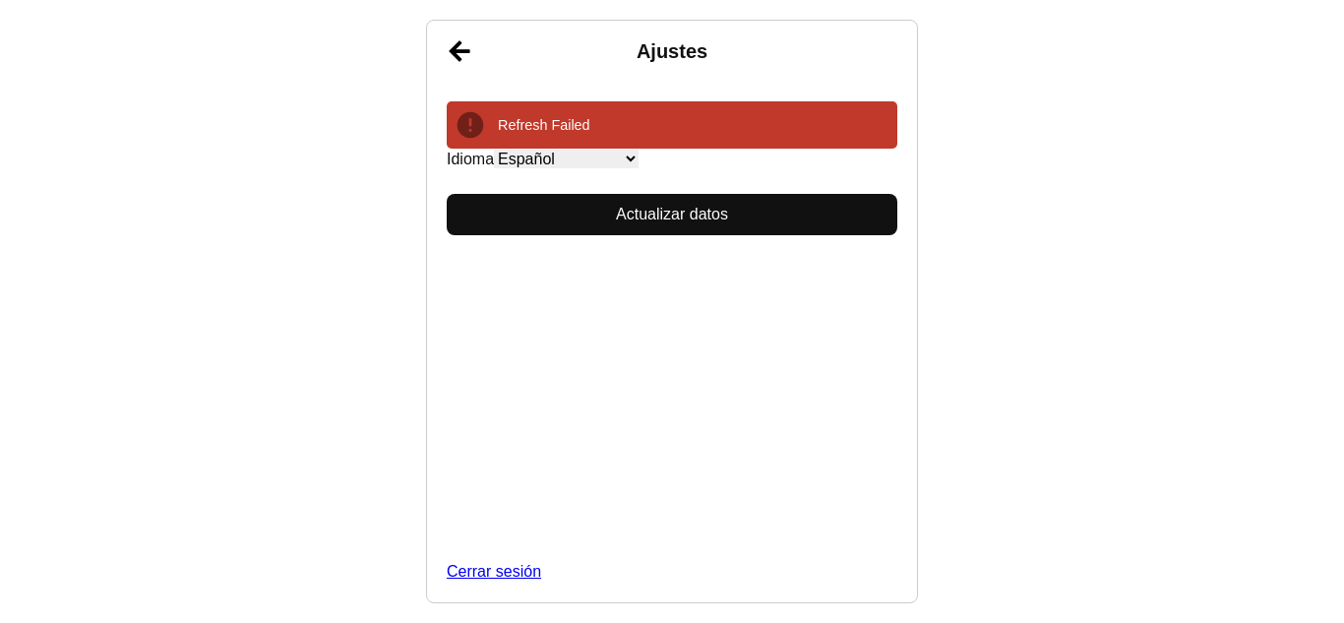
click at [687, 227] on button "Actualizar datos" at bounding box center [672, 214] width 451 height 41
click at [704, 215] on button "Actualizar datos" at bounding box center [672, 214] width 451 height 41
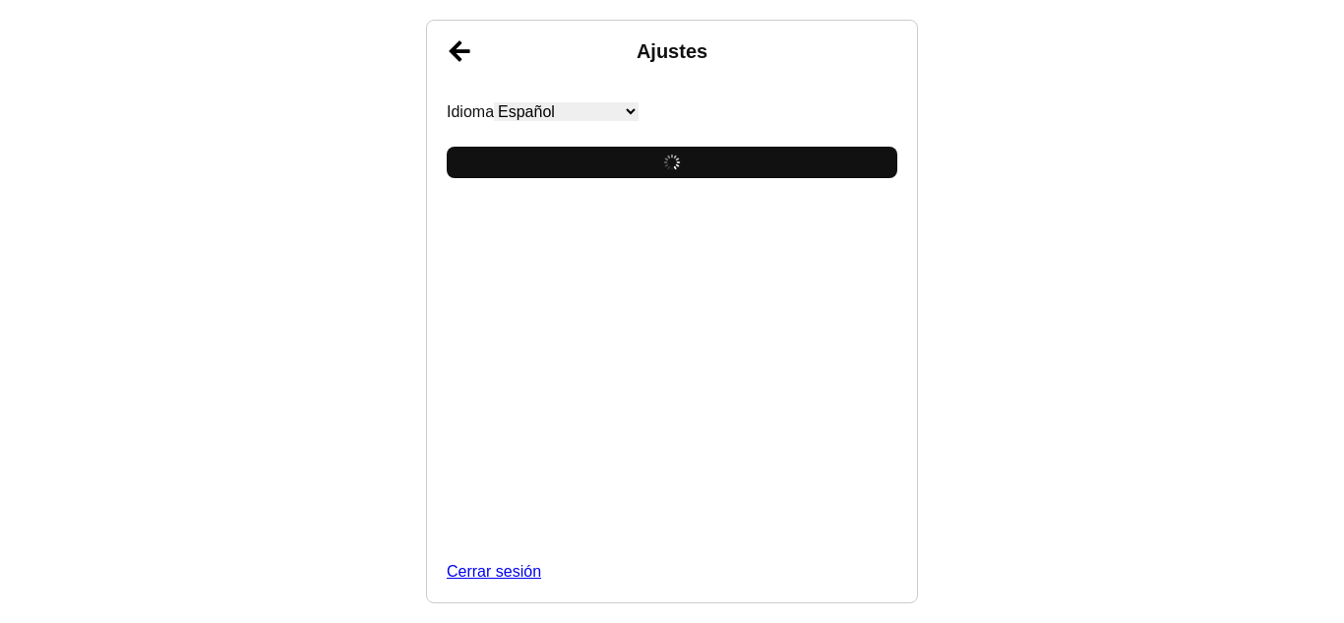
click at [704, 215] on div "Idioma English Español Français አማርኛ ဗမာ bahasa Indonesia Oromiffa Português සි…" at bounding box center [672, 330] width 451 height 505
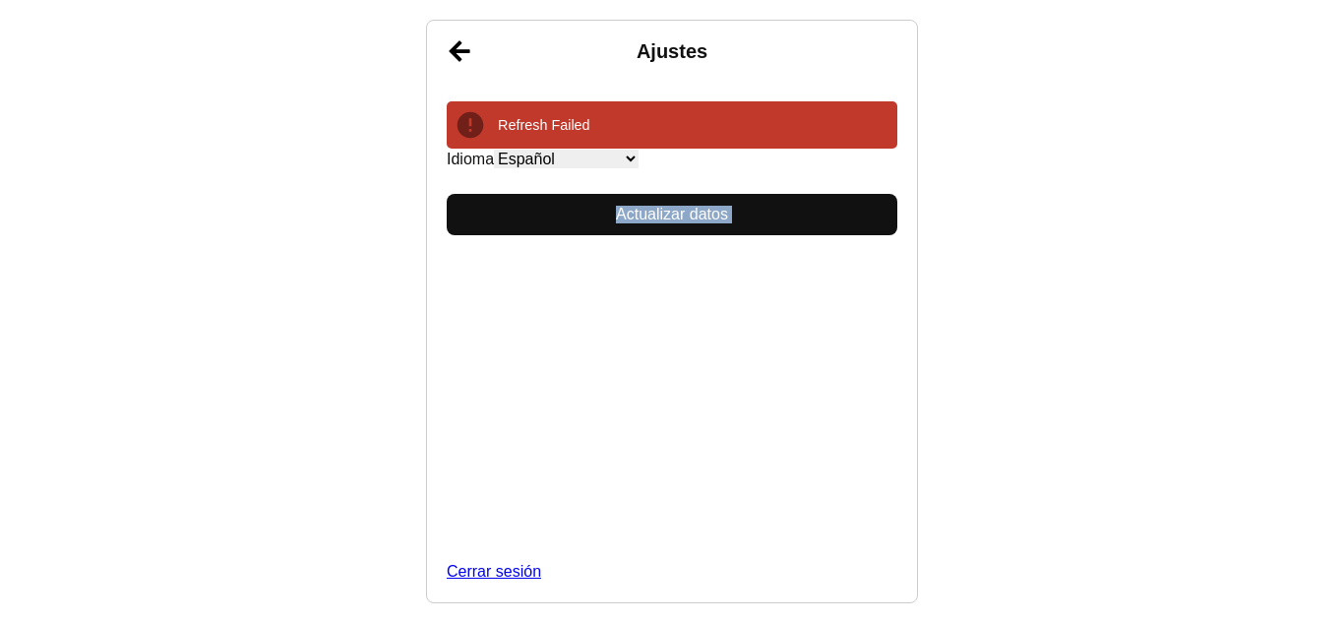
click at [704, 215] on button "Actualizar datos" at bounding box center [672, 214] width 451 height 41
click at [469, 45] on link "Atrás" at bounding box center [459, 51] width 49 height 49
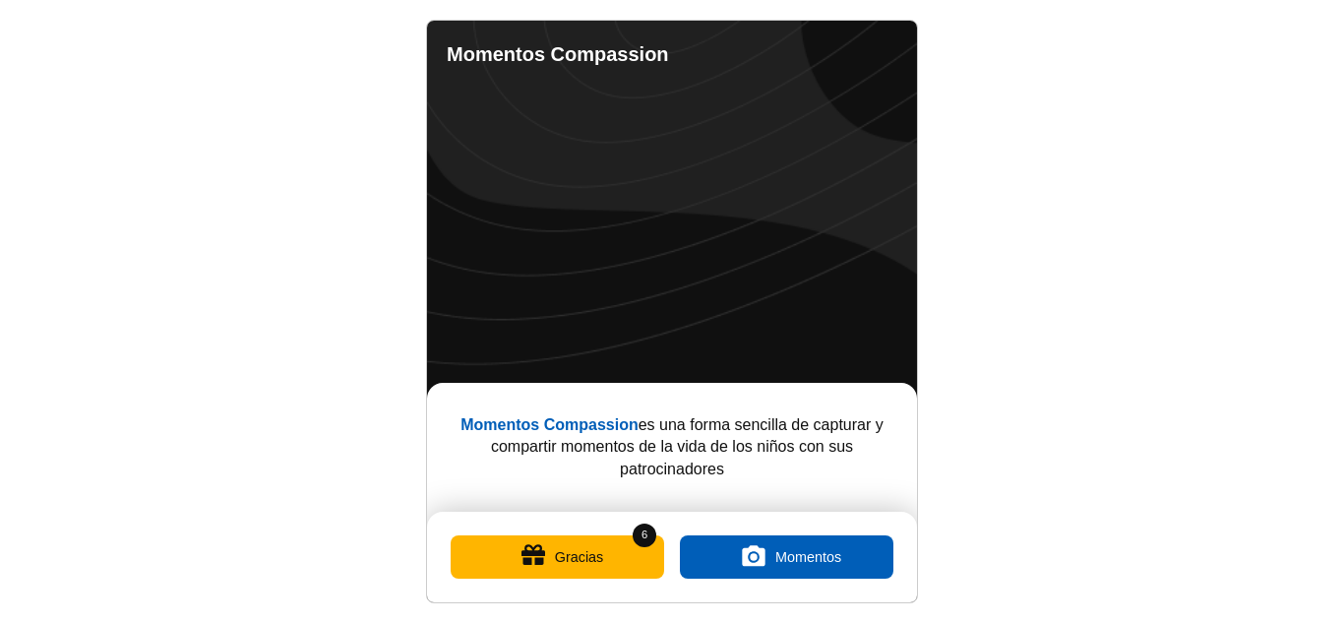
click at [569, 559] on button "Gracias" at bounding box center [558, 556] width 214 height 43
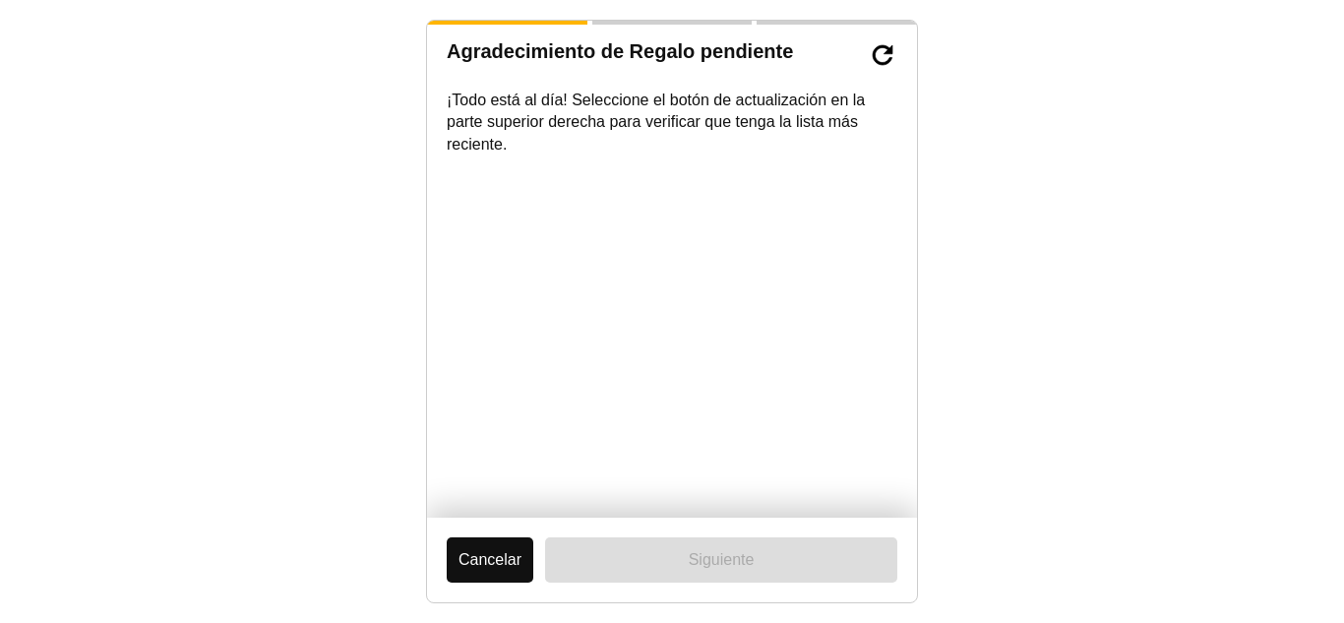
click at [781, 574] on label "Siguiente" at bounding box center [721, 559] width 352 height 45
drag, startPoint x: 766, startPoint y: 562, endPoint x: 723, endPoint y: 515, distance: 64.1
click at [765, 559] on label "Siguiente" at bounding box center [721, 559] width 352 height 45
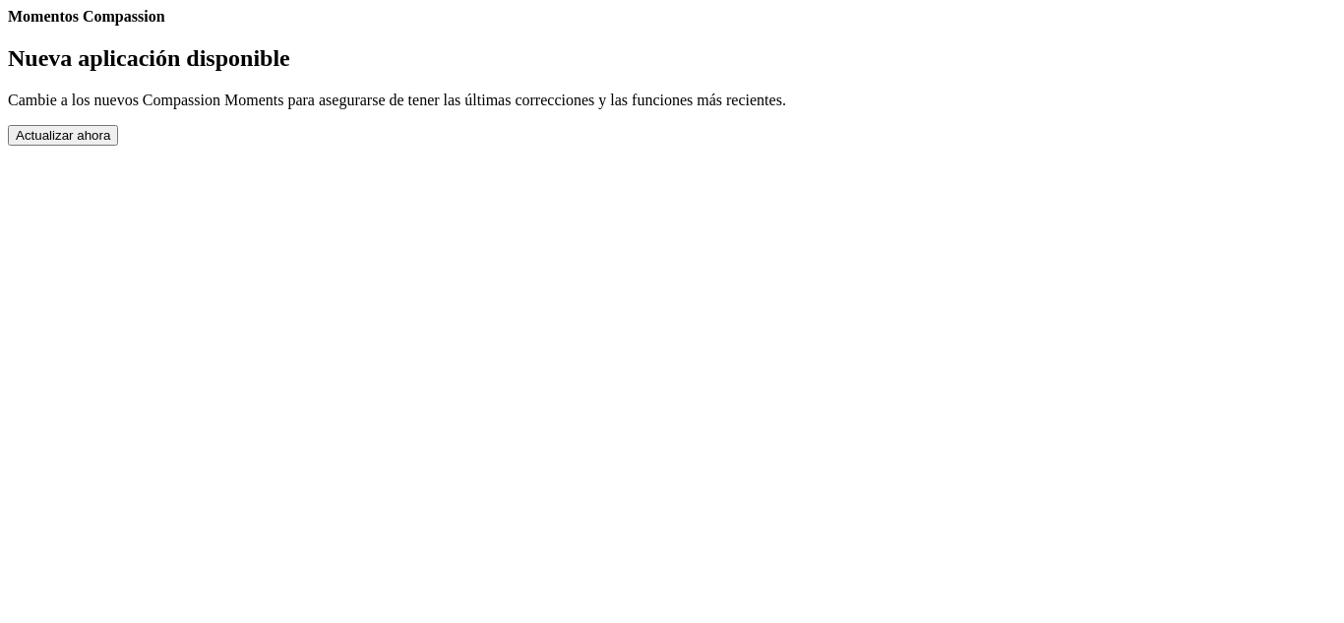
click at [118, 146] on button "Actualizar ahora" at bounding box center [63, 135] width 110 height 21
